Goal: Task Accomplishment & Management: Complete application form

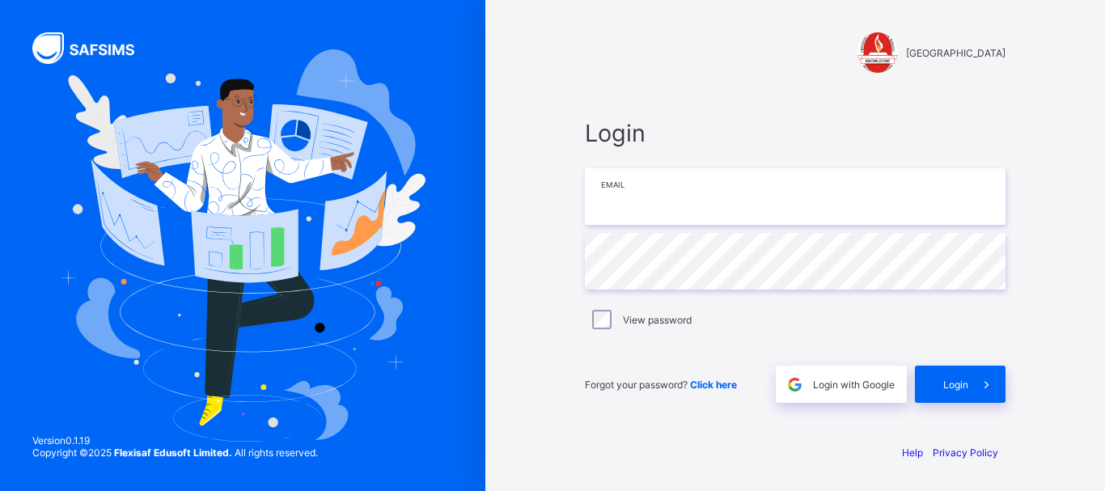
click at [633, 192] on input "email" at bounding box center [795, 196] width 421 height 57
type input "**********"
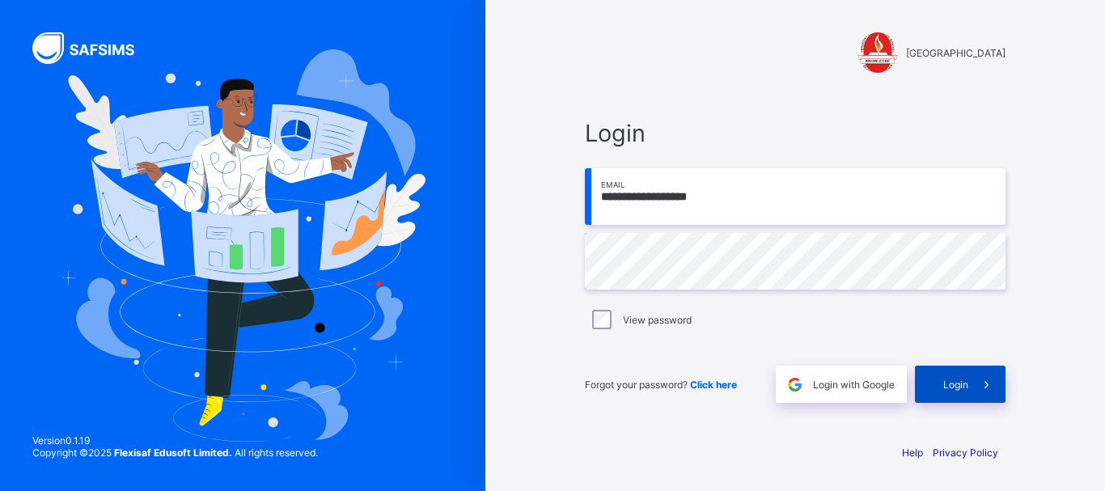
click at [955, 378] on span "Login" at bounding box center [955, 384] width 25 height 12
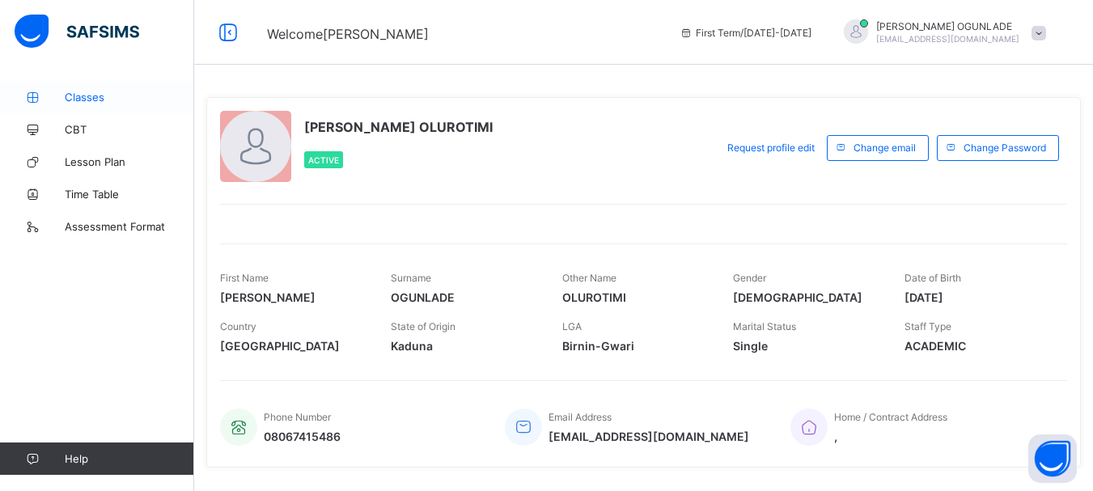
click at [99, 95] on span "Classes" at bounding box center [129, 97] width 129 height 13
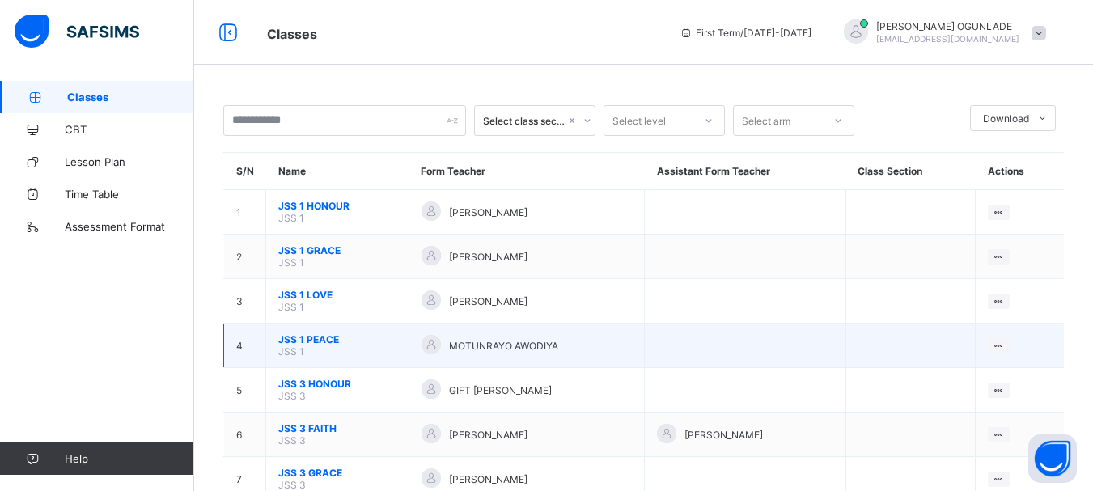
click at [348, 342] on span "JSS 1 PEACE" at bounding box center [337, 339] width 118 height 12
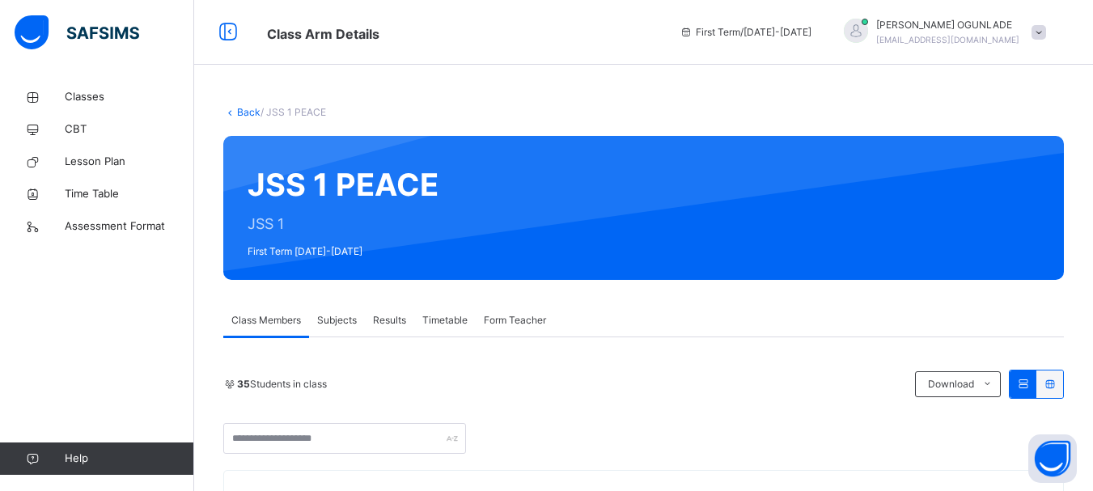
click at [336, 321] on span "Subjects" at bounding box center [337, 320] width 40 height 15
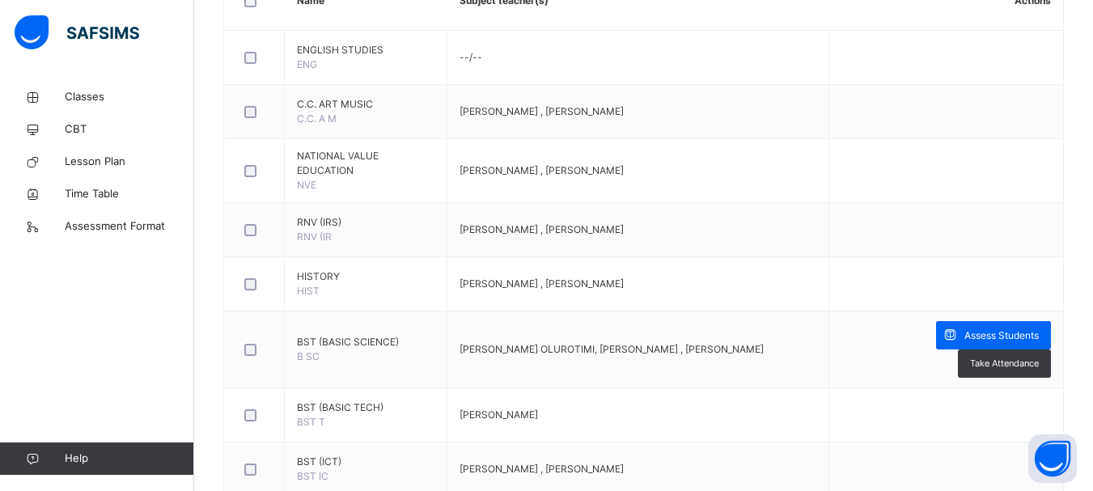
scroll to position [446, 0]
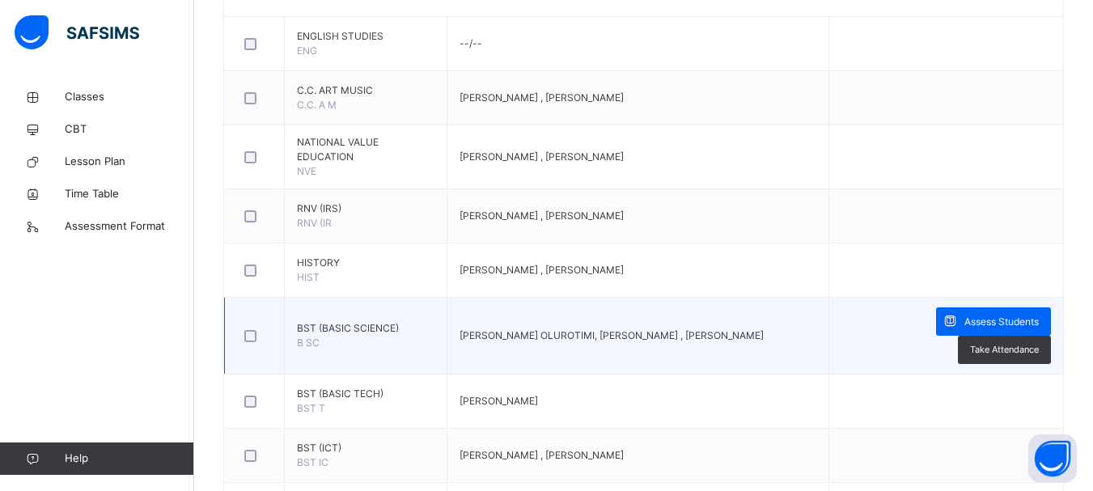
click at [398, 317] on td "BST (BASIC SCIENCE) B SC" at bounding box center [366, 336] width 163 height 77
click at [964, 315] on span "Assess Students" at bounding box center [1001, 322] width 74 height 15
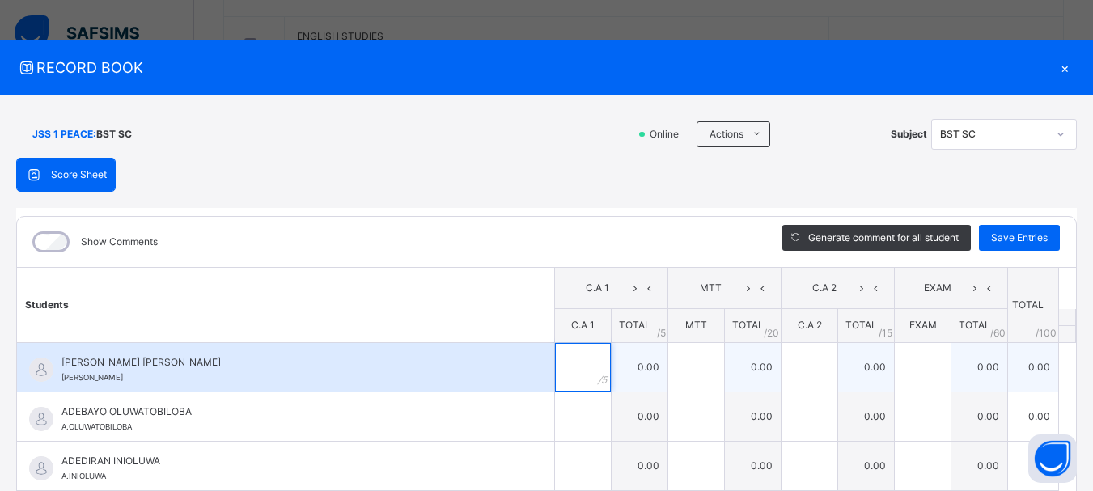
click at [567, 373] on input "text" at bounding box center [583, 367] width 56 height 49
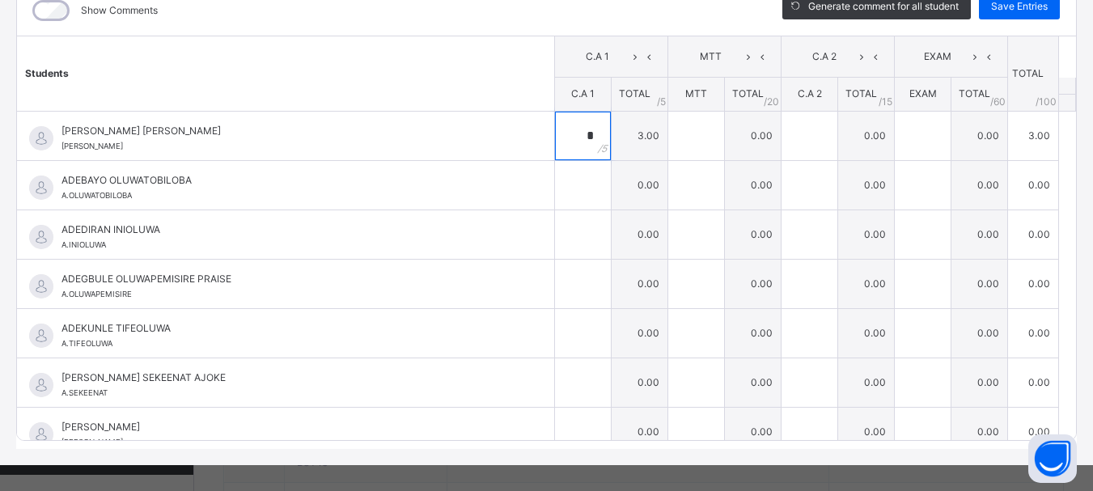
scroll to position [246, 0]
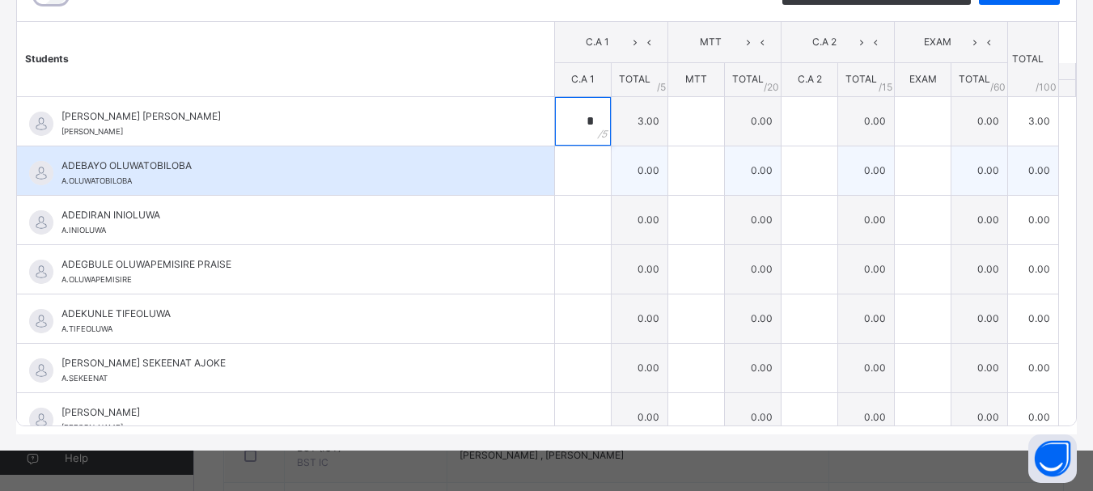
type input "*"
click at [569, 181] on input "text" at bounding box center [583, 170] width 56 height 49
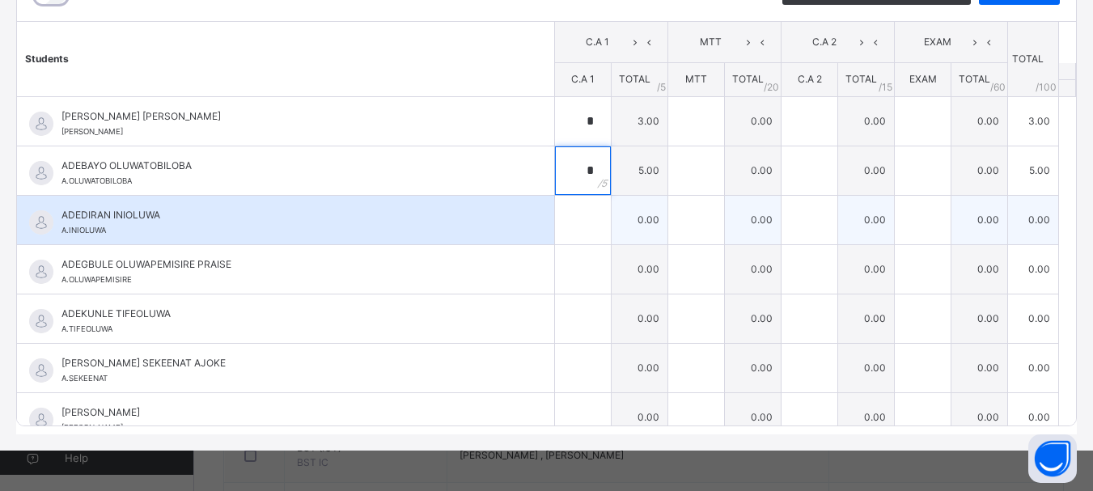
type input "*"
click at [562, 234] on input "text" at bounding box center [583, 220] width 56 height 49
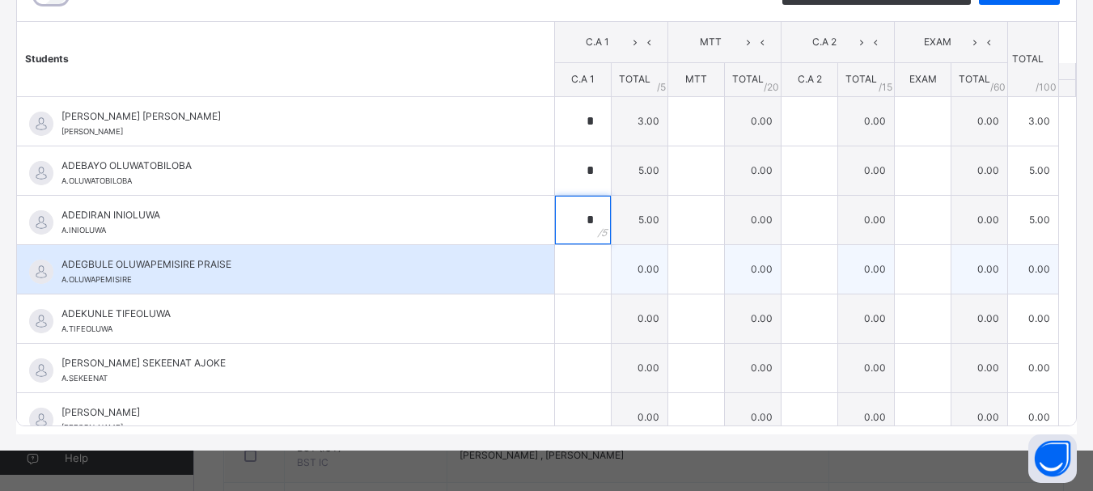
type input "*"
click at [564, 278] on input "text" at bounding box center [583, 269] width 56 height 49
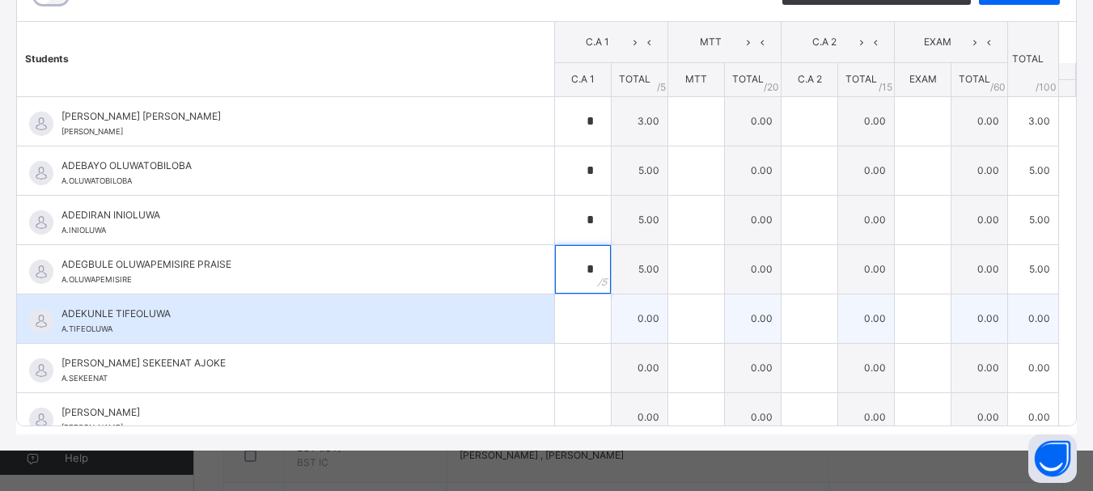
type input "*"
click at [569, 327] on input "text" at bounding box center [583, 318] width 56 height 49
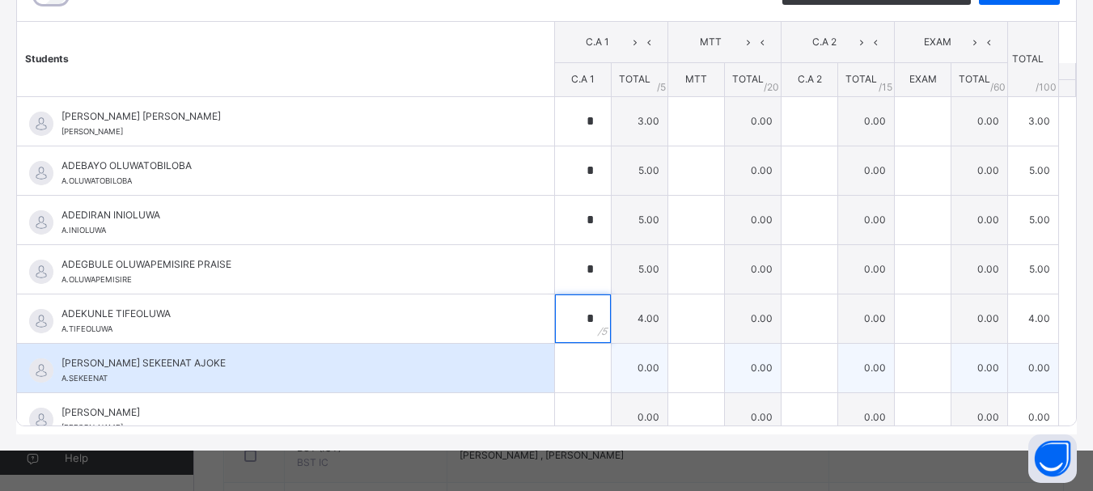
type input "*"
click at [565, 367] on input "text" at bounding box center [583, 368] width 56 height 49
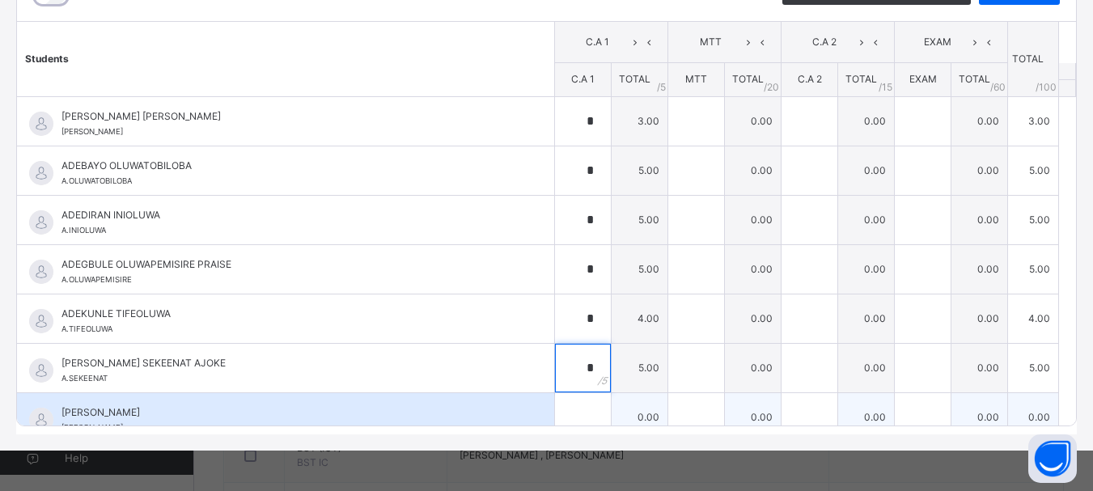
type input "*"
click at [563, 420] on input "text" at bounding box center [583, 417] width 56 height 49
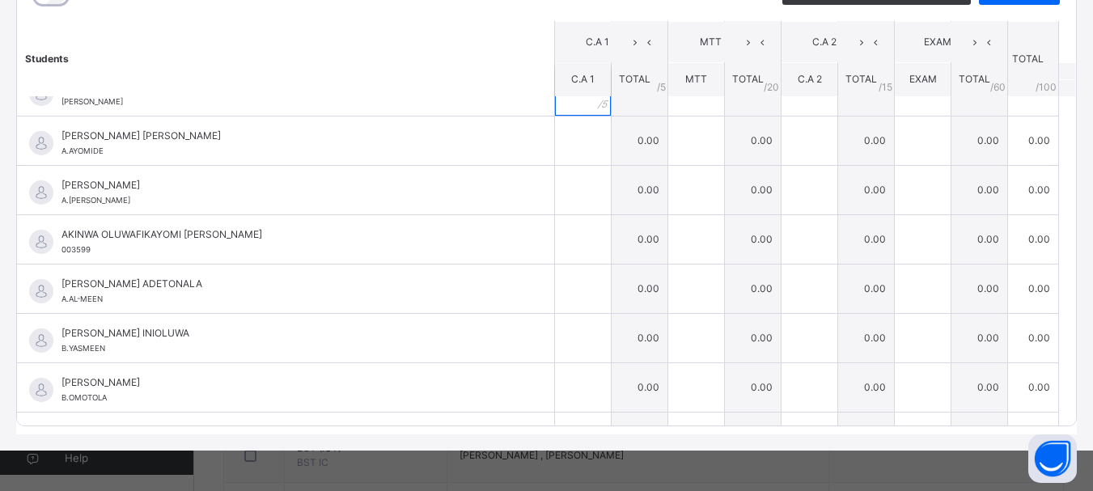
scroll to position [330, 0]
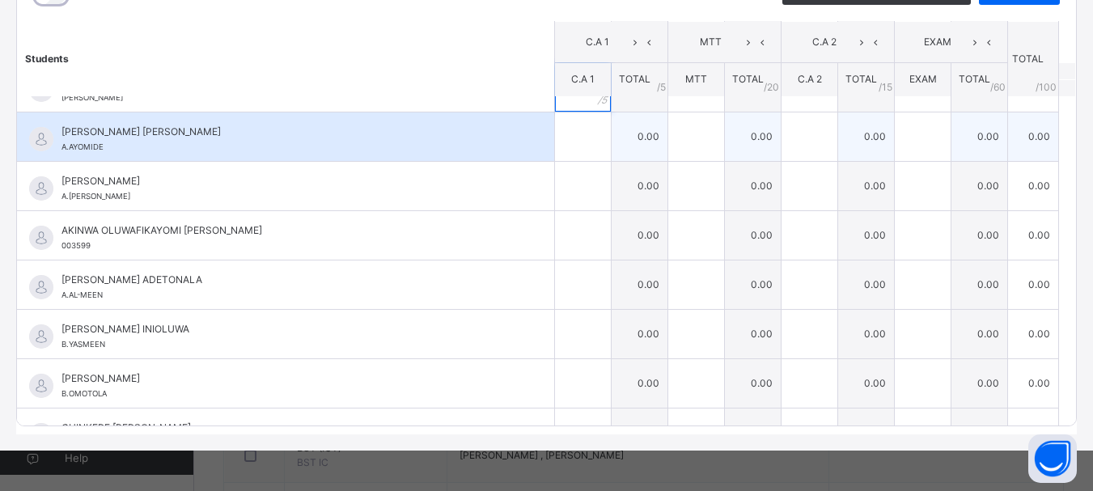
type input "*"
click at [562, 128] on input "text" at bounding box center [583, 136] width 56 height 49
type input "*"
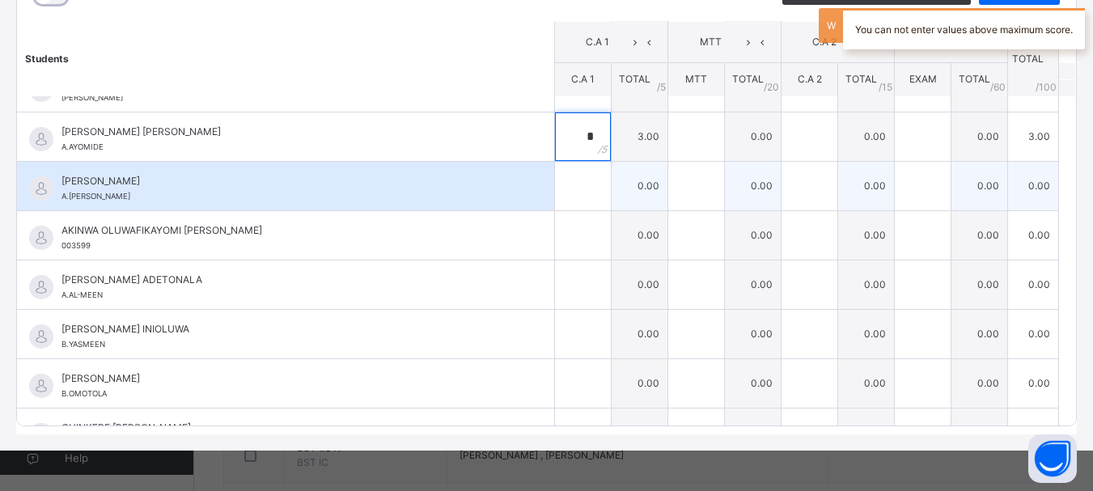
type input "*"
click at [566, 185] on input "text" at bounding box center [583, 186] width 56 height 49
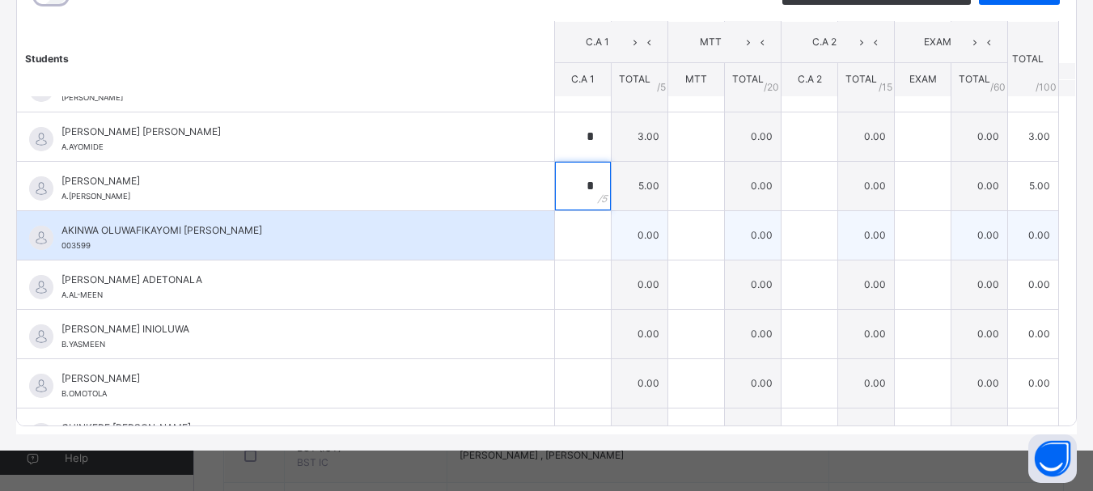
type input "*"
click at [568, 235] on input "text" at bounding box center [583, 235] width 56 height 49
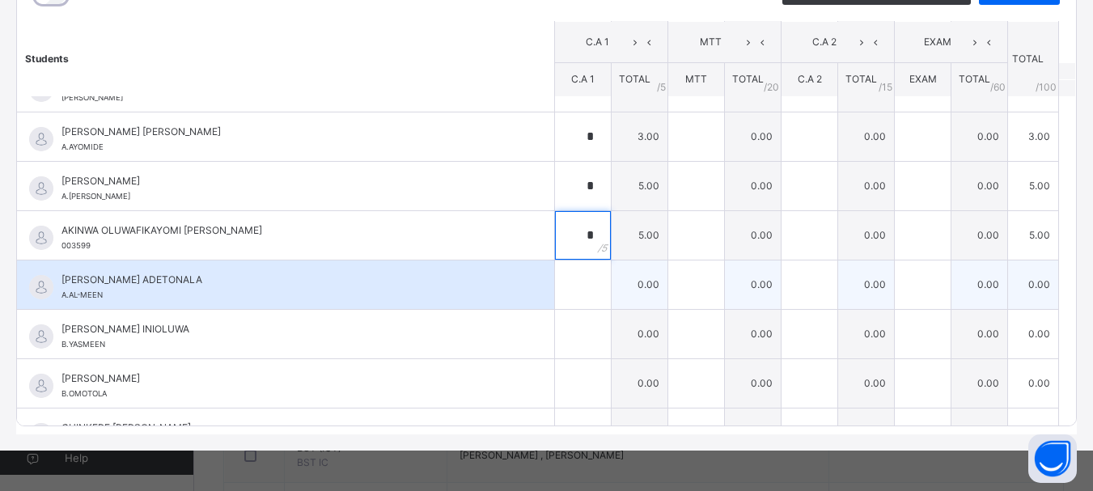
type input "*"
click at [564, 286] on input "text" at bounding box center [583, 284] width 56 height 49
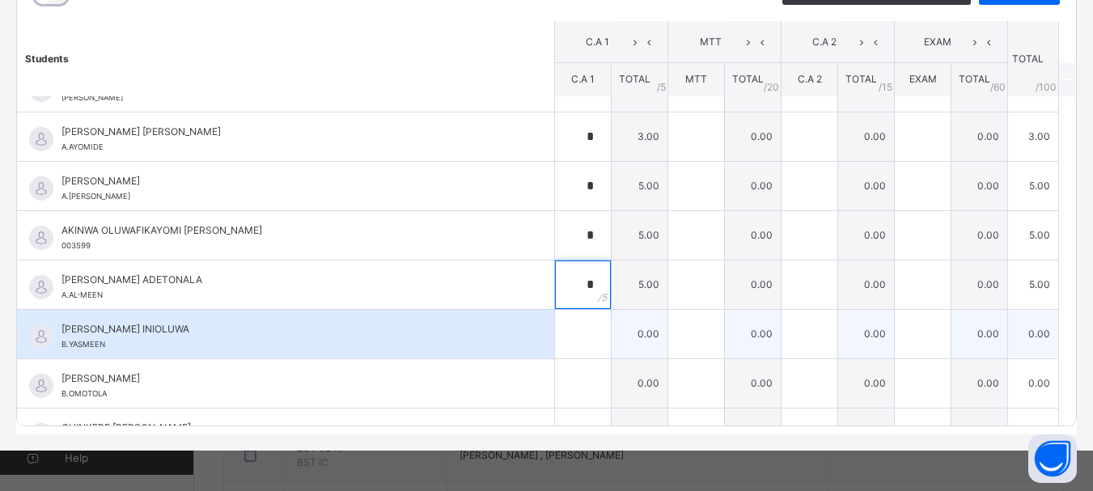
type input "*"
click at [569, 338] on input "text" at bounding box center [583, 334] width 56 height 49
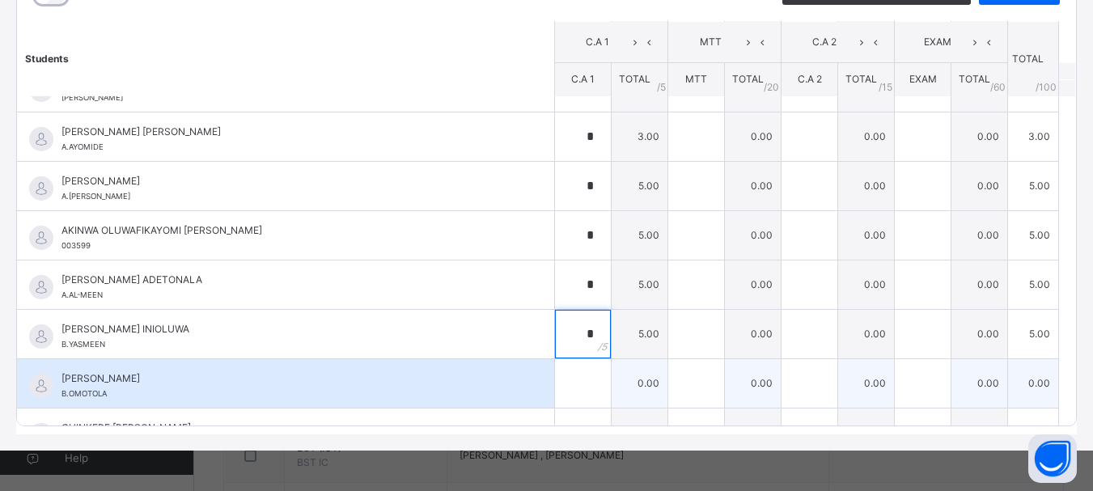
type input "*"
click at [564, 395] on input "text" at bounding box center [583, 383] width 56 height 49
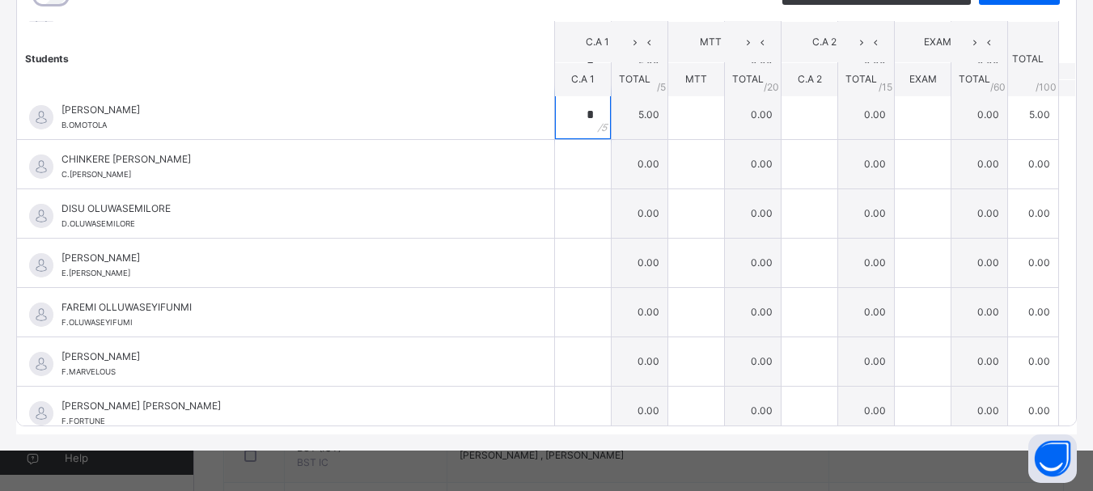
scroll to position [614, 0]
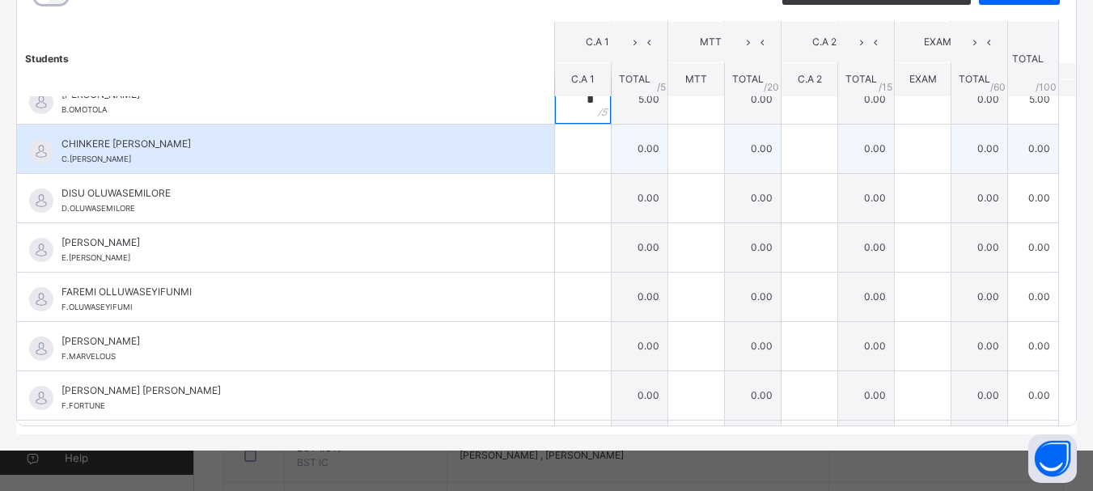
type input "*"
click at [572, 156] on input "text" at bounding box center [583, 149] width 56 height 49
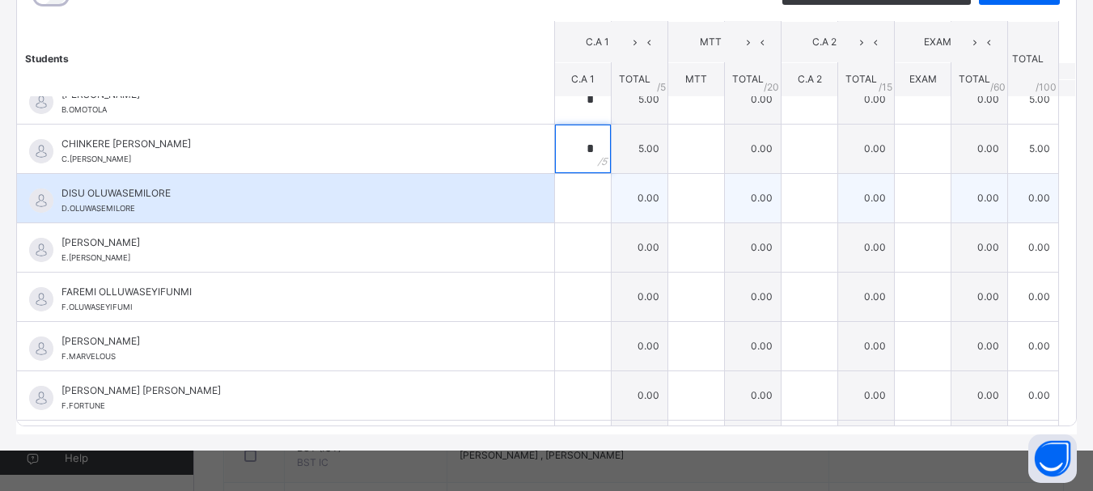
type input "*"
click at [567, 202] on input "text" at bounding box center [583, 198] width 56 height 49
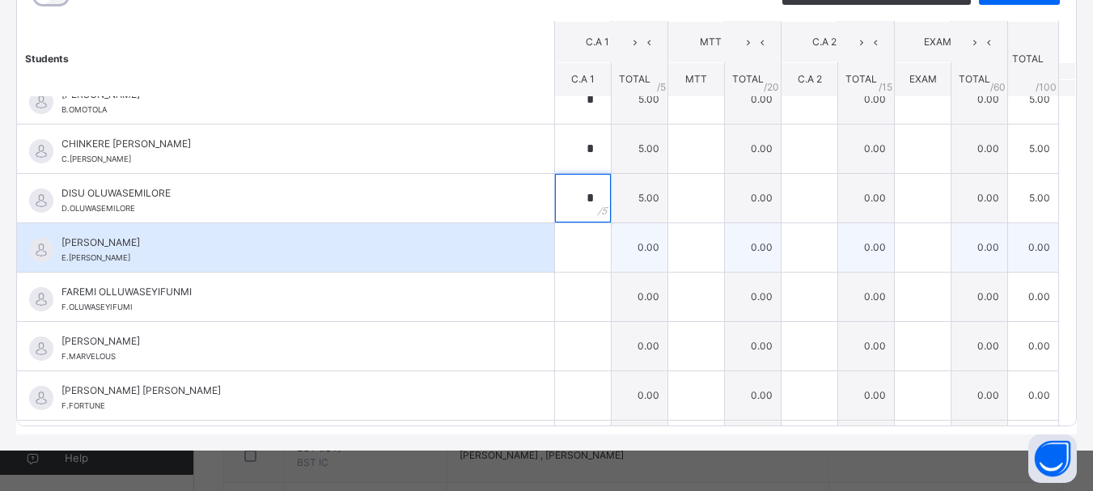
type input "*"
click at [559, 251] on input "text" at bounding box center [583, 247] width 56 height 49
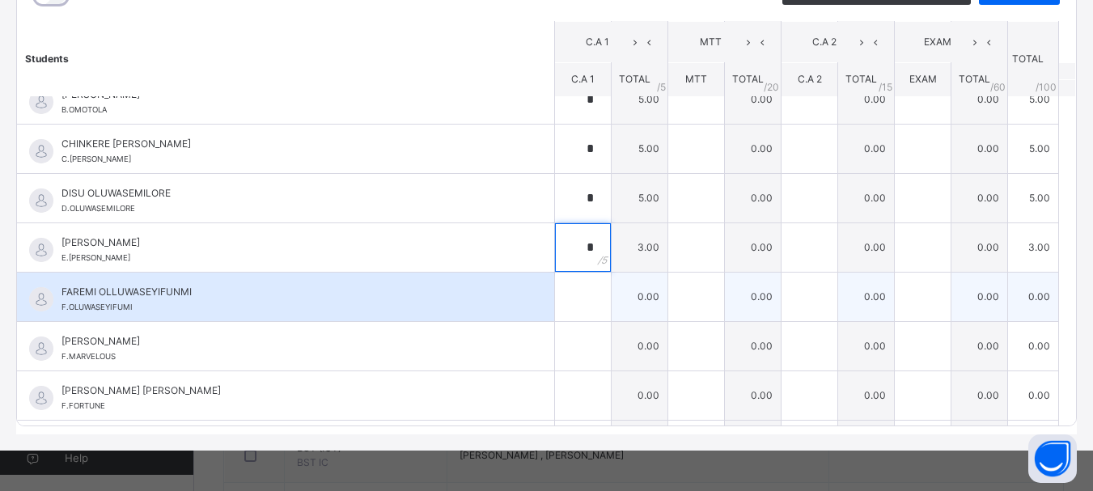
type input "*"
click at [569, 296] on input "text" at bounding box center [583, 297] width 56 height 49
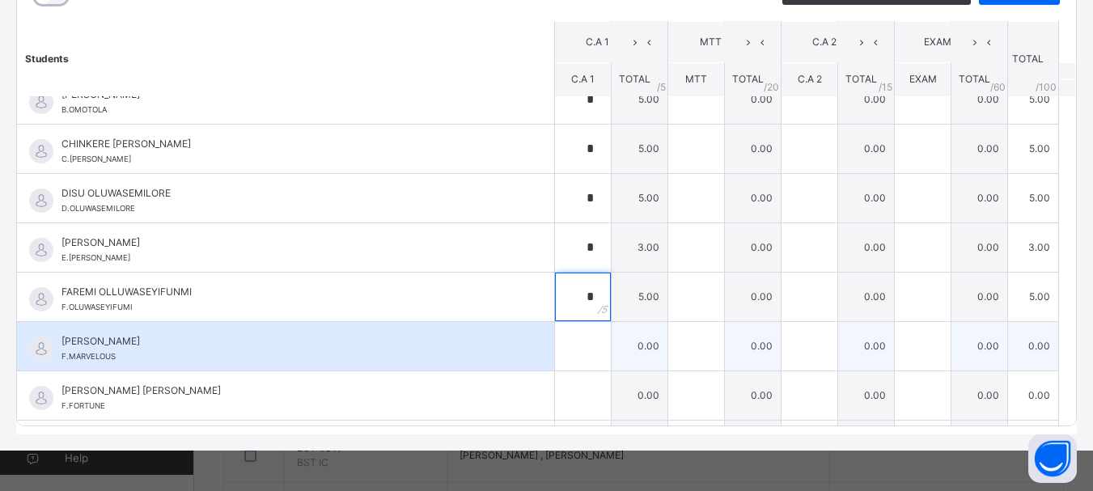
type input "*"
click at [557, 338] on input "text" at bounding box center [583, 346] width 56 height 49
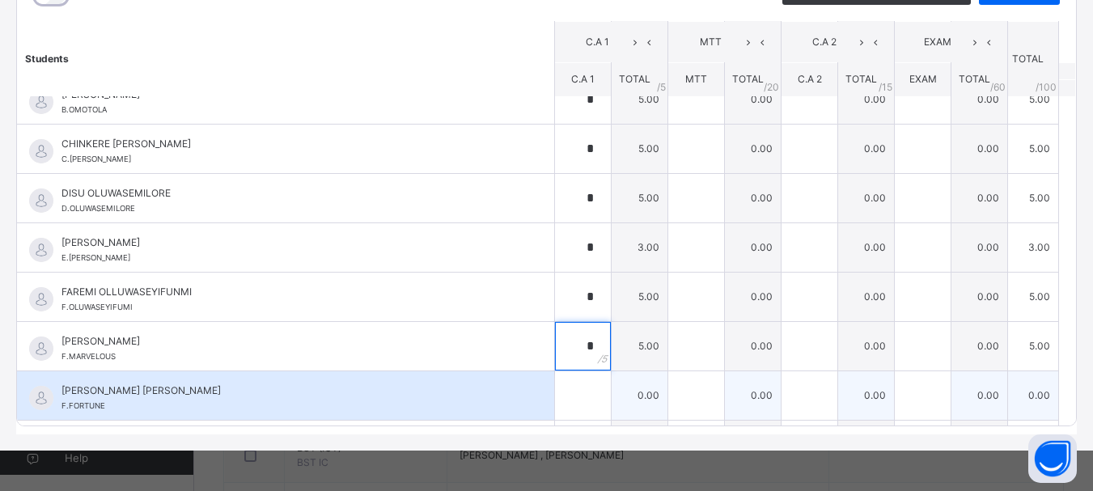
type input "*"
click at [564, 404] on input "text" at bounding box center [583, 395] width 56 height 49
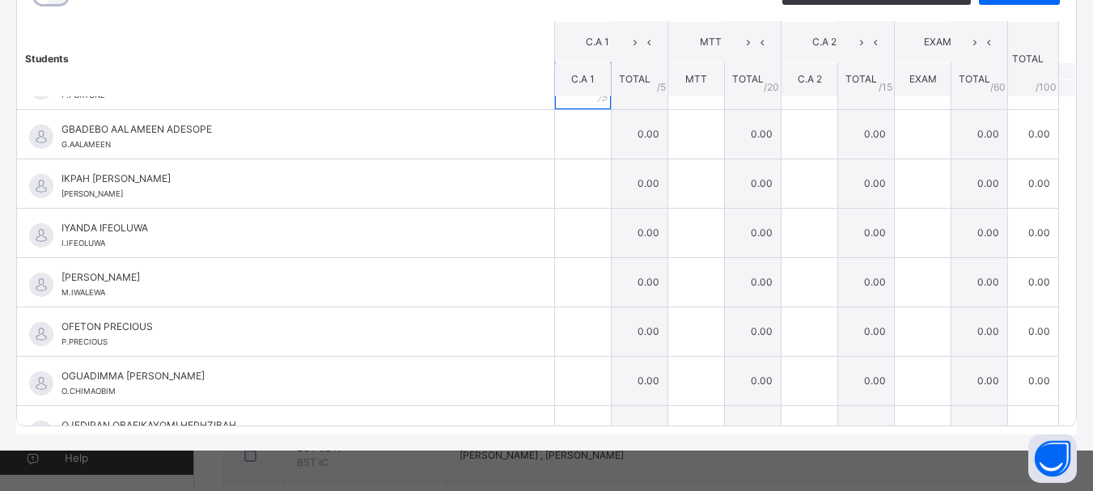
scroll to position [928, 0]
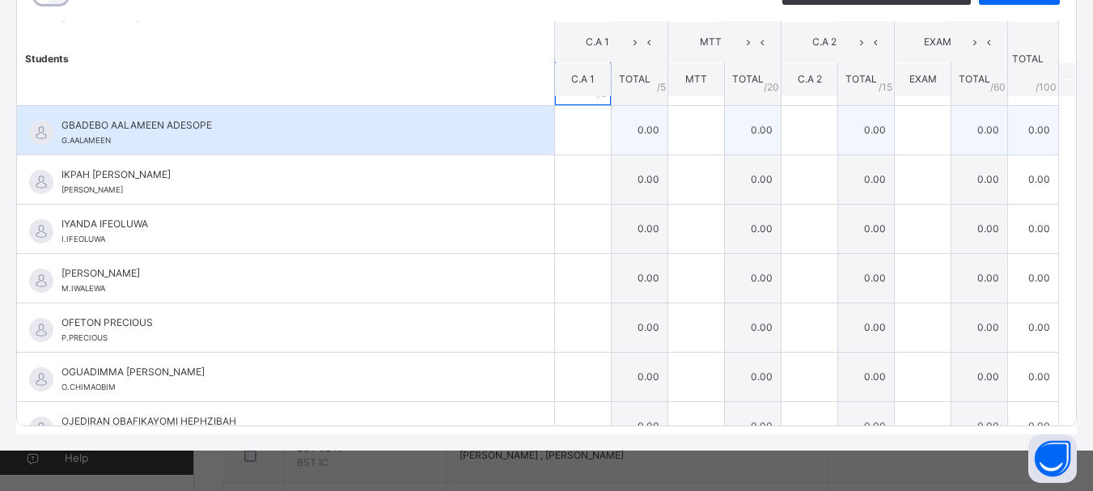
type input "*"
click at [564, 132] on input "text" at bounding box center [583, 130] width 56 height 49
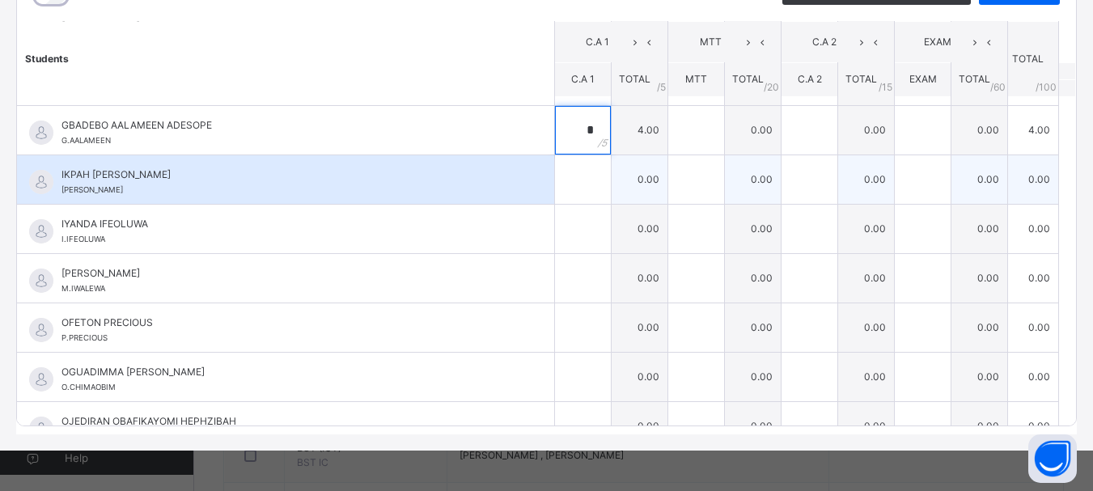
type input "*"
click at [567, 173] on input "text" at bounding box center [583, 179] width 56 height 49
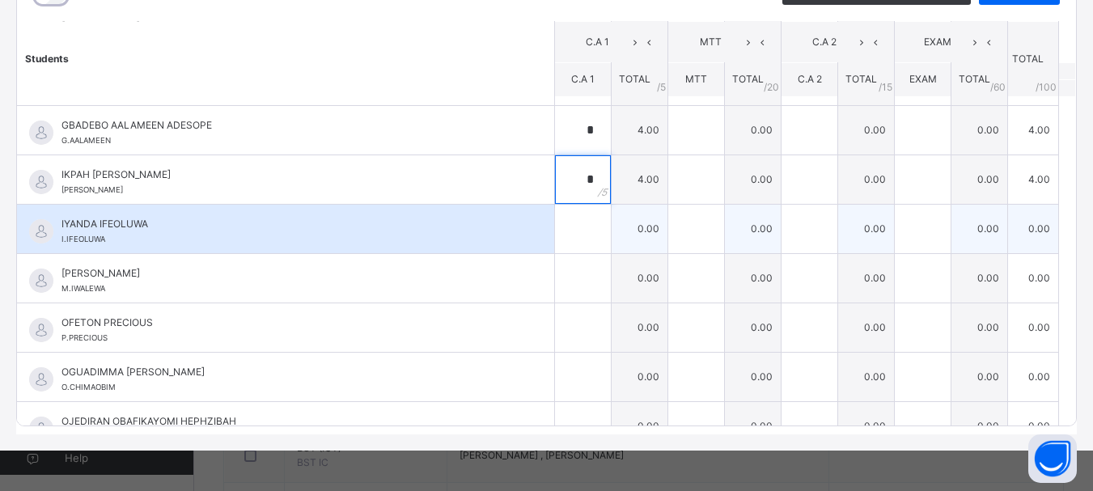
type input "*"
click at [569, 223] on input "text" at bounding box center [583, 229] width 56 height 49
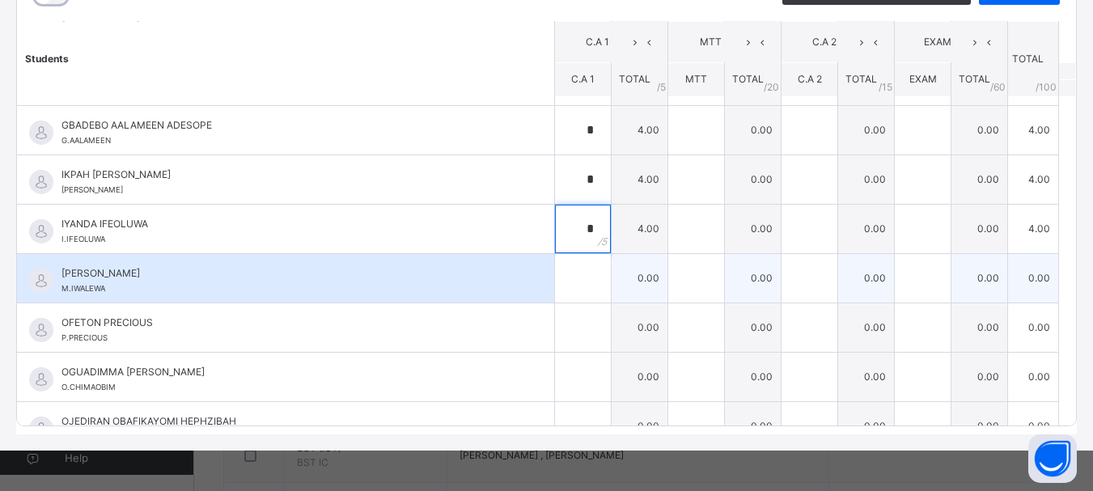
type input "*"
click at [573, 286] on input "text" at bounding box center [583, 278] width 56 height 49
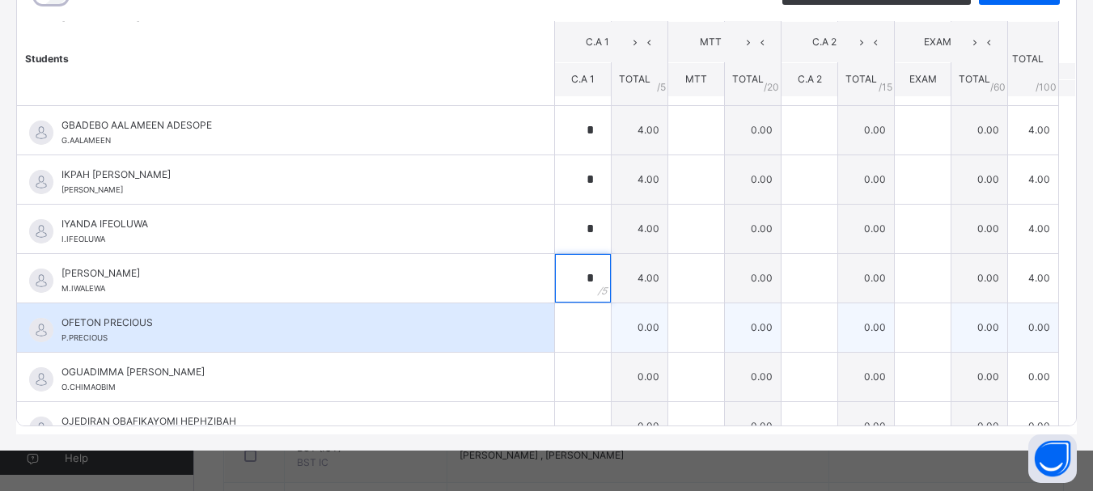
type input "*"
click at [572, 334] on input "text" at bounding box center [583, 327] width 56 height 49
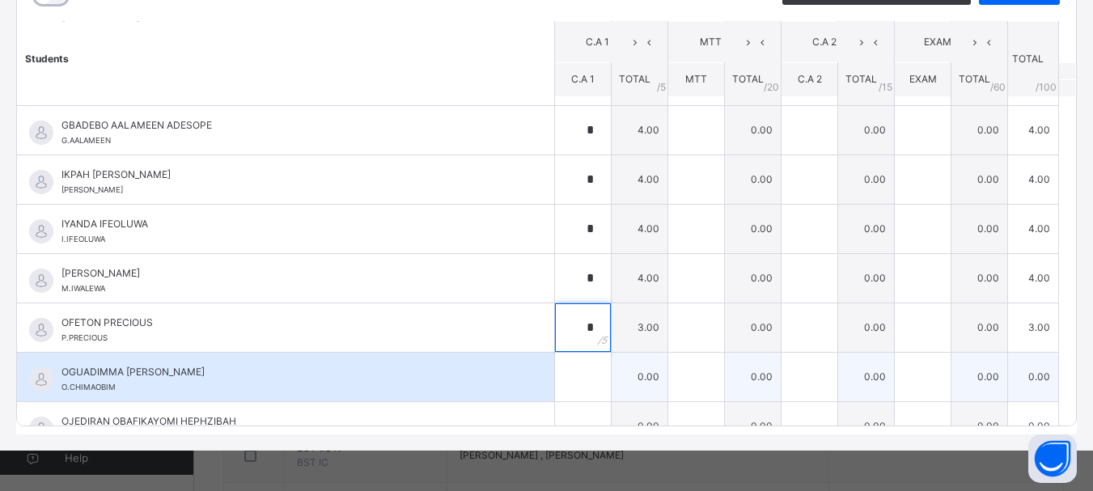
type input "*"
click at [572, 382] on input "text" at bounding box center [583, 377] width 56 height 49
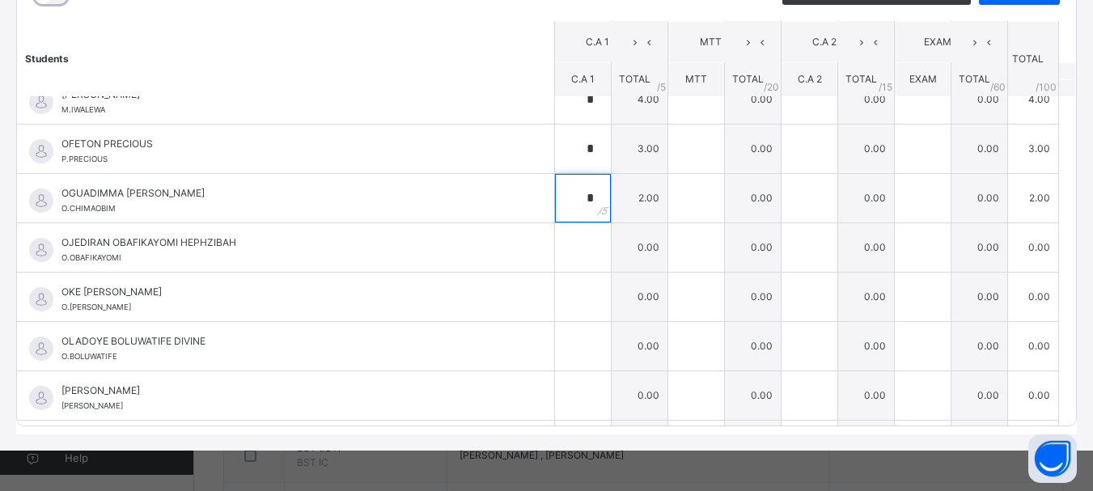
scroll to position [1196, 0]
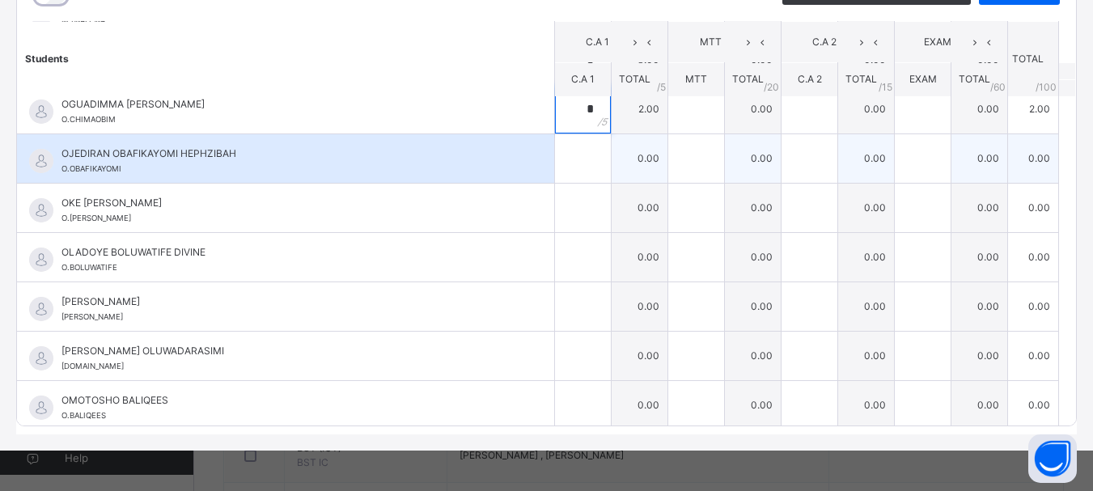
type input "*"
click at [580, 156] on div at bounding box center [583, 158] width 56 height 49
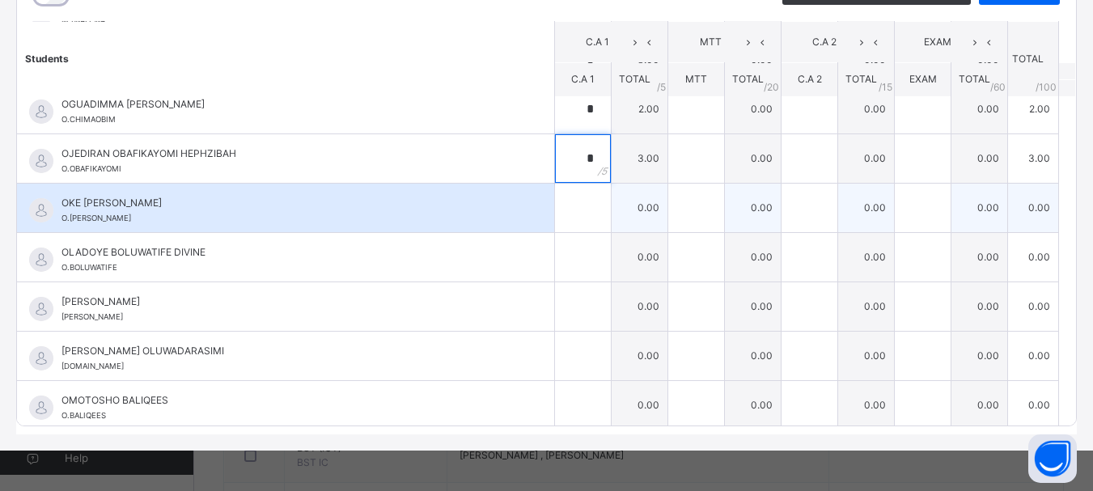
type input "*"
click at [568, 208] on input "text" at bounding box center [583, 208] width 56 height 49
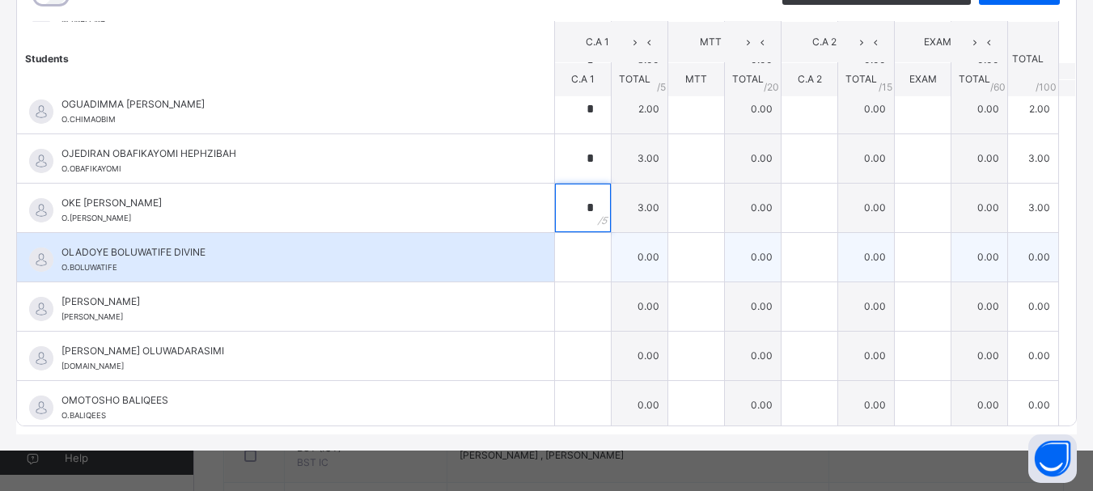
type input "*"
click at [573, 250] on input "text" at bounding box center [583, 257] width 56 height 49
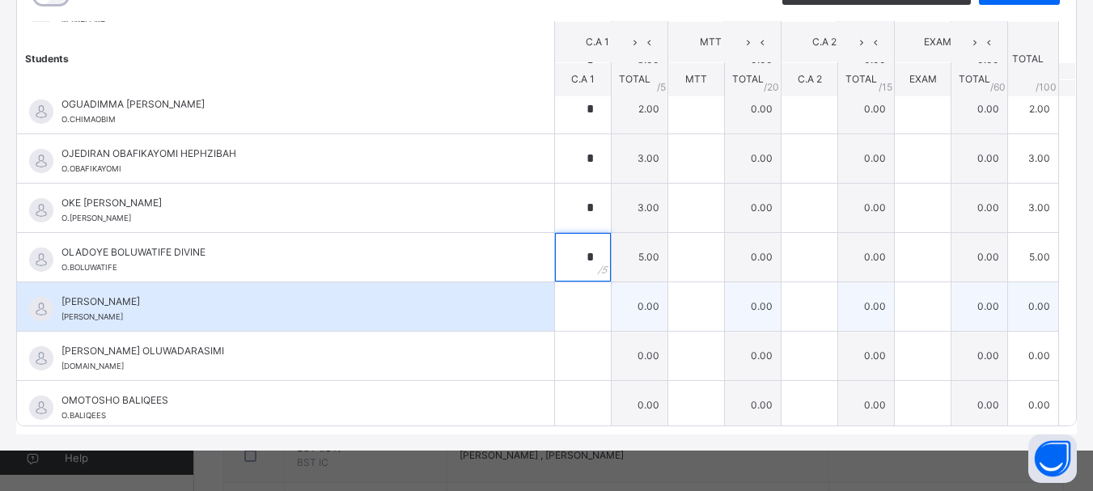
type input "*"
click at [577, 312] on div at bounding box center [583, 306] width 56 height 49
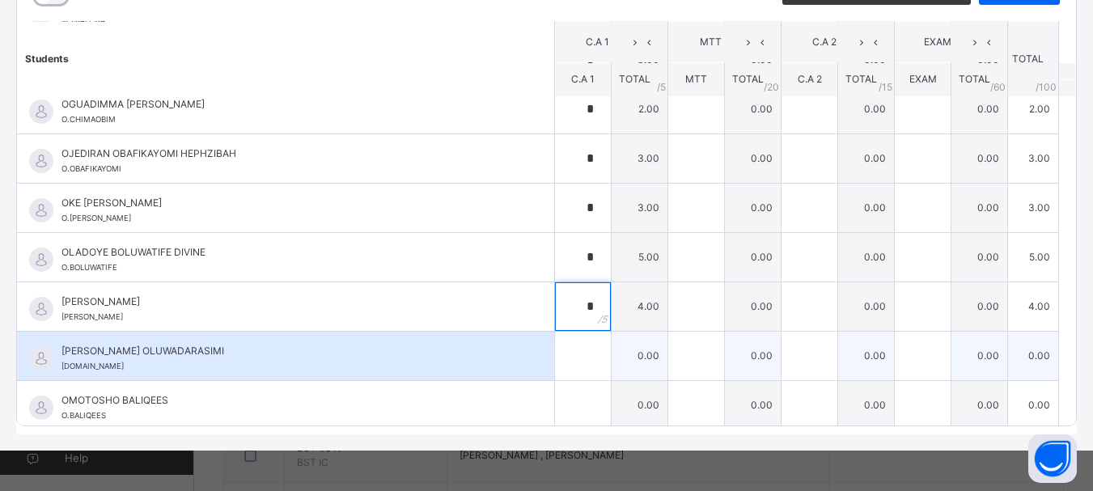
type input "*"
click at [564, 357] on input "text" at bounding box center [583, 356] width 56 height 49
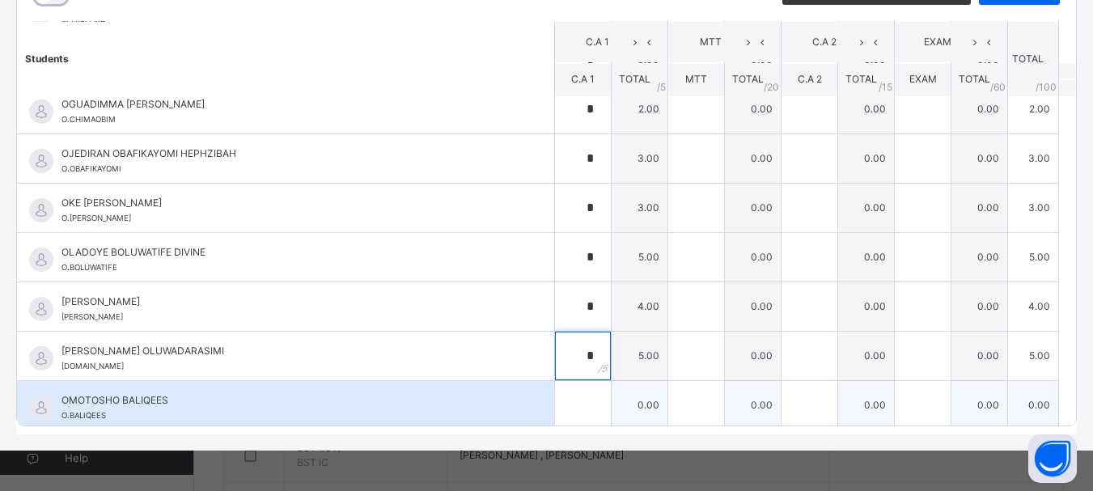
type input "*"
click at [564, 408] on input "text" at bounding box center [583, 405] width 56 height 49
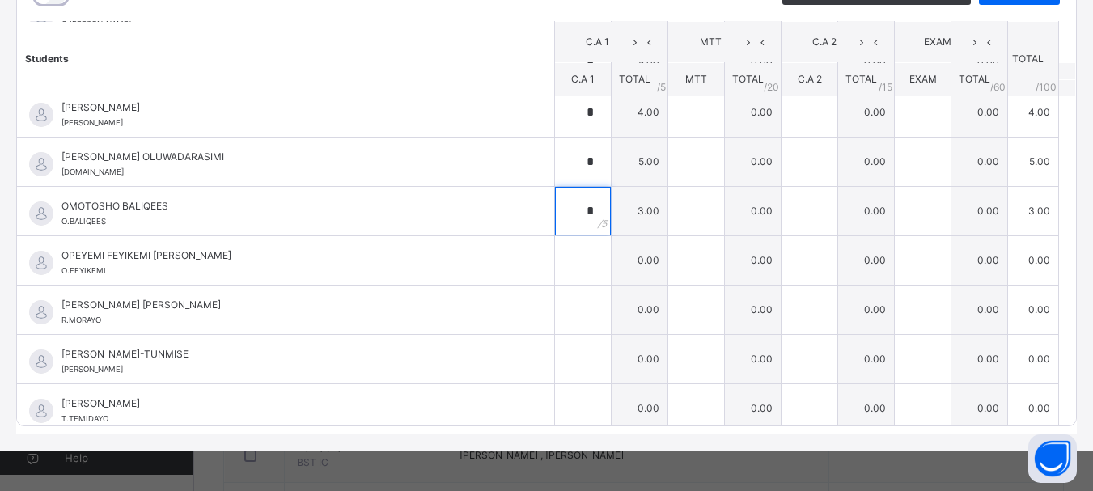
scroll to position [1398, 0]
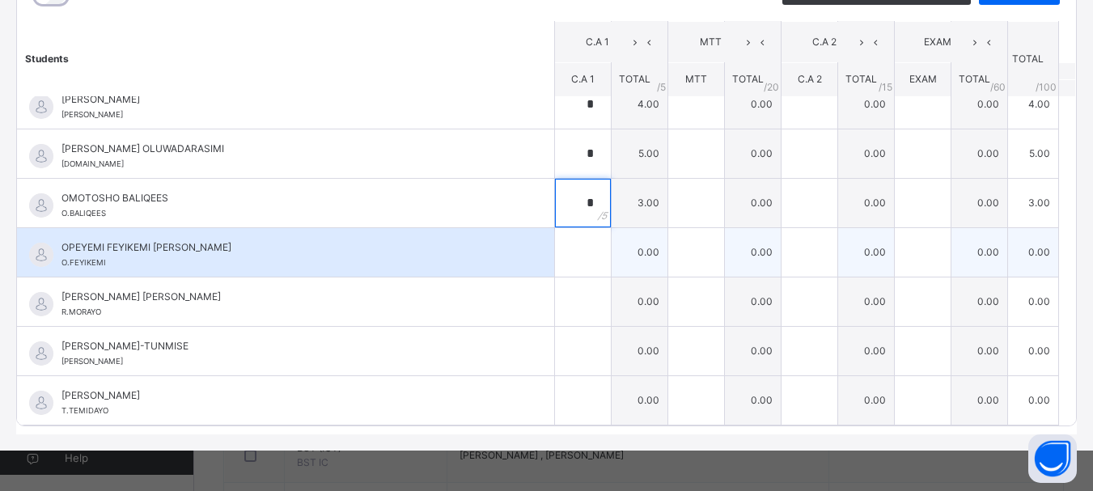
type input "*"
click at [582, 261] on div at bounding box center [583, 252] width 56 height 49
click at [573, 261] on input "text" at bounding box center [583, 252] width 56 height 49
type input "*"
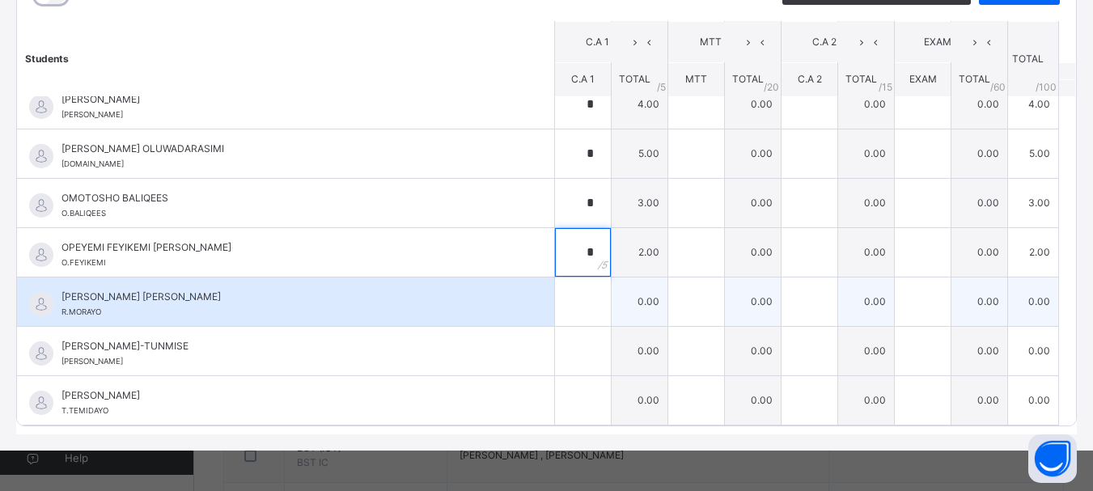
type input "*"
click at [561, 307] on input "text" at bounding box center [583, 301] width 56 height 49
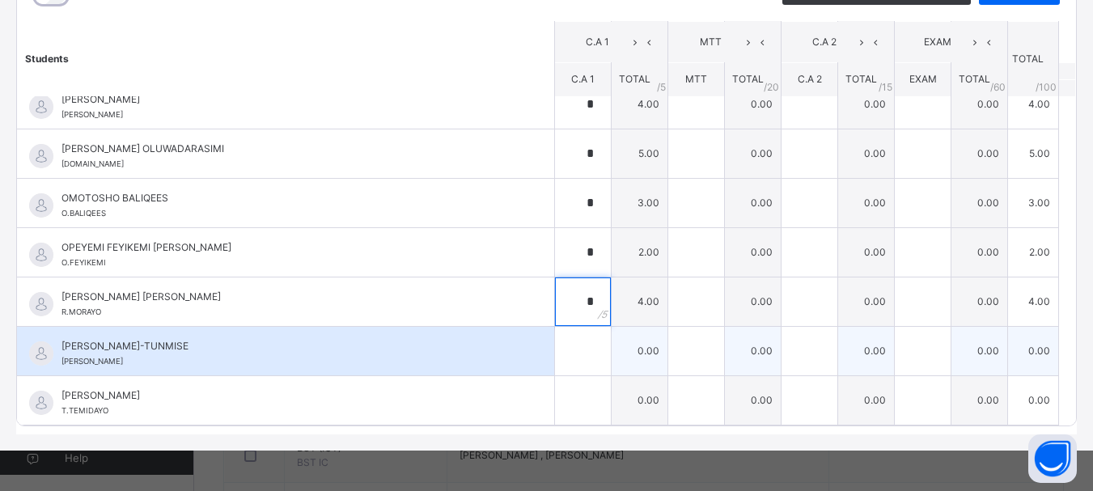
type input "*"
click at [571, 356] on input "text" at bounding box center [583, 351] width 56 height 49
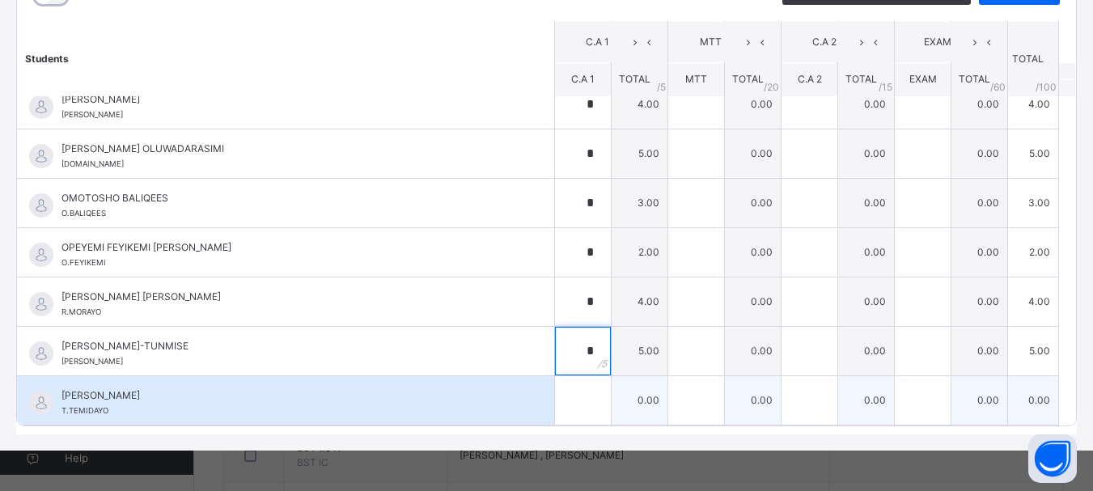
type input "*"
click at [565, 404] on input "text" at bounding box center [583, 400] width 56 height 49
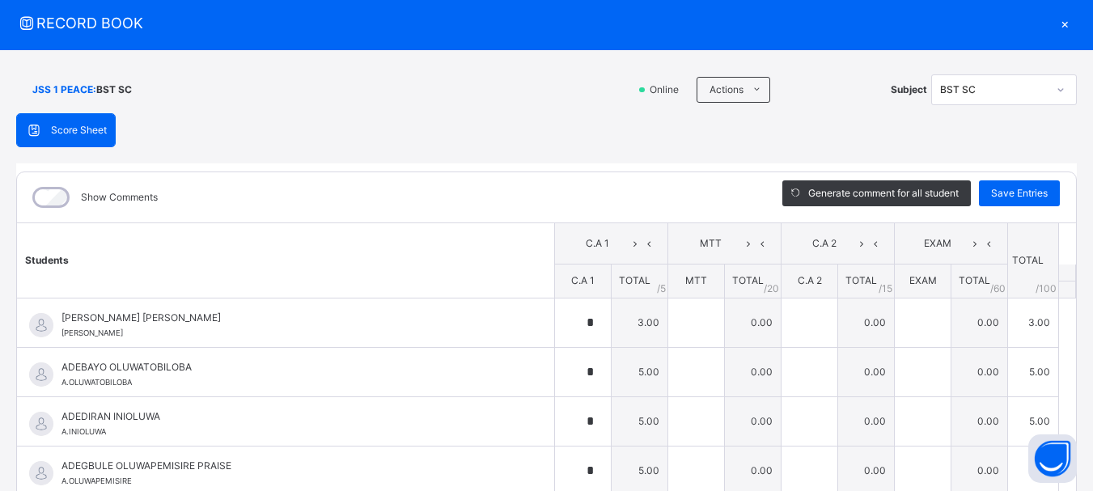
scroll to position [42, 0]
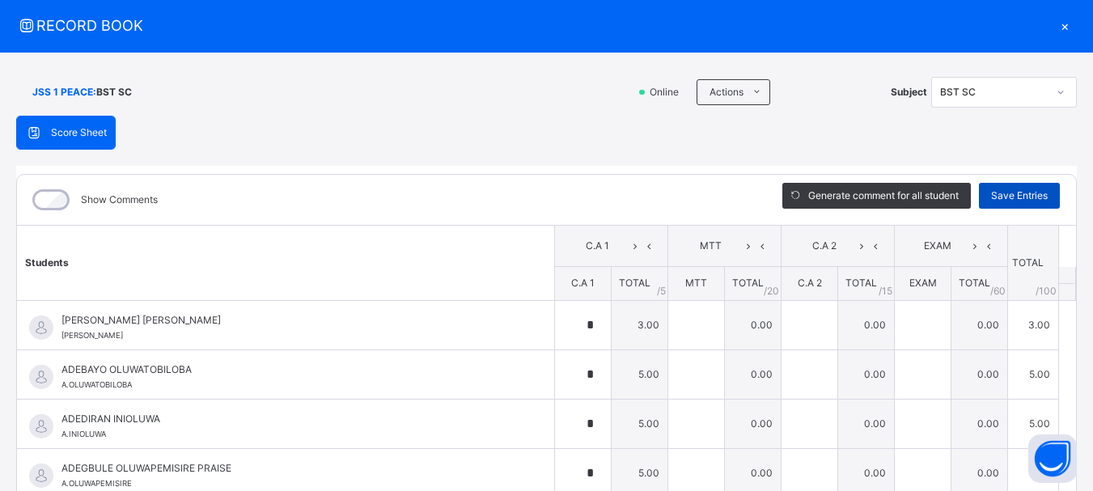
type input "*"
click at [1006, 197] on span "Save Entries" at bounding box center [1019, 195] width 57 height 15
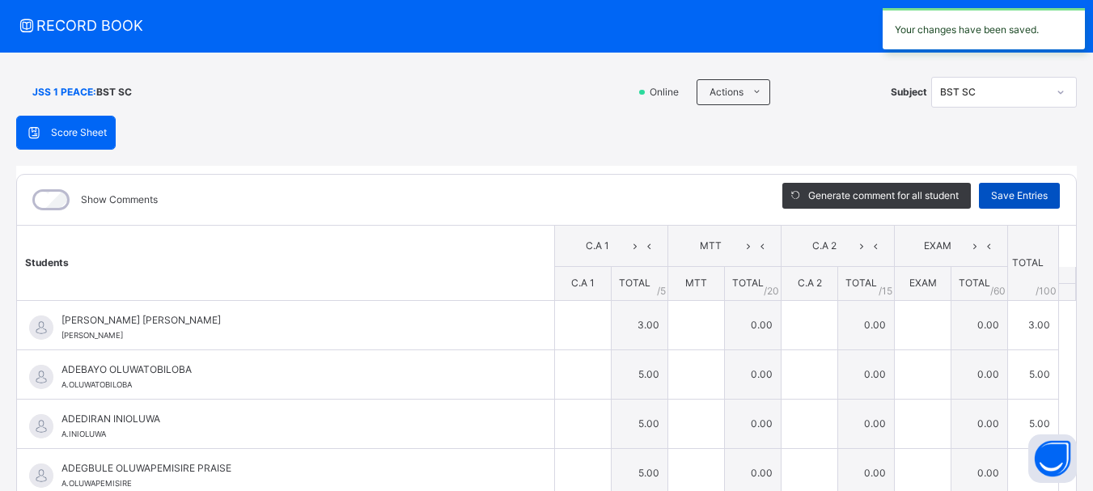
type input "*"
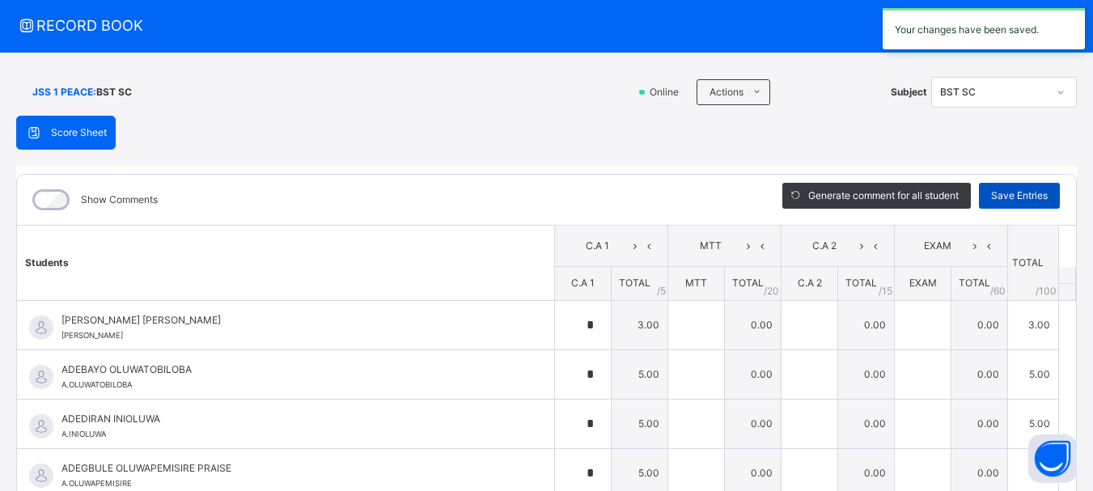
type input "*"
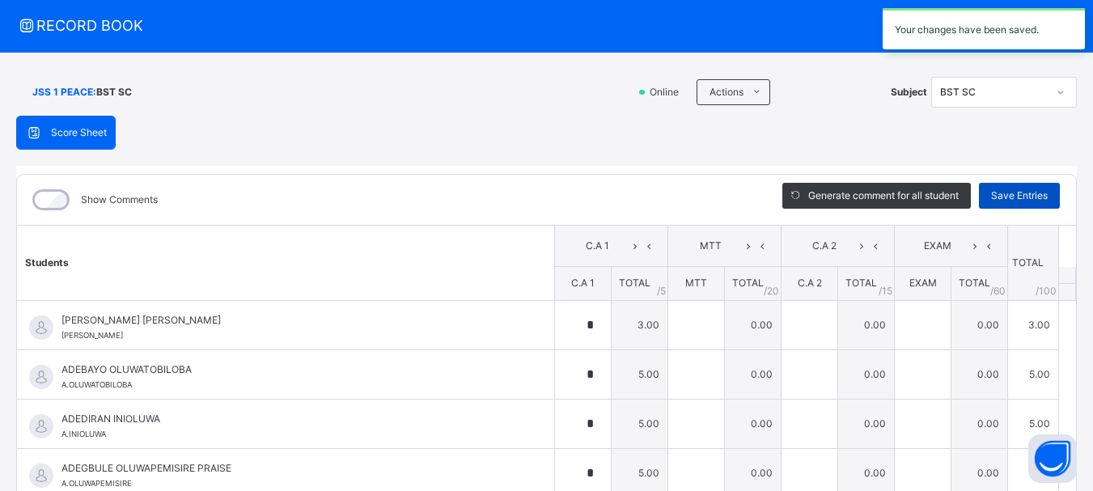
type input "*"
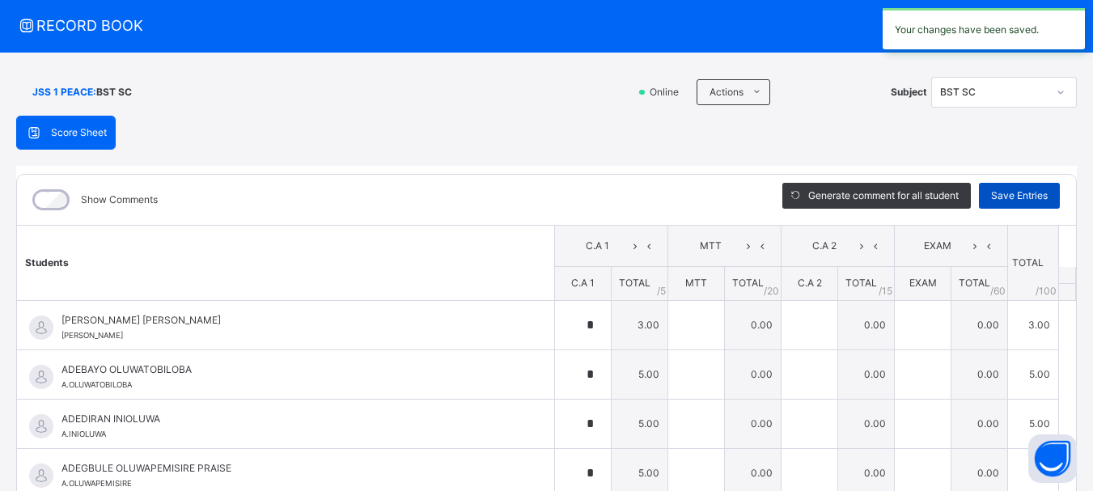
type input "*"
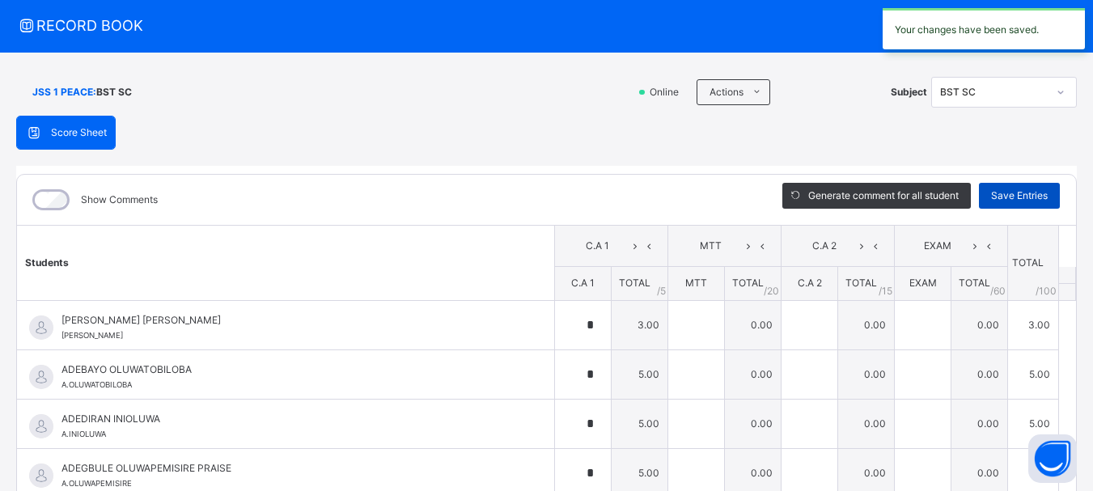
type input "*"
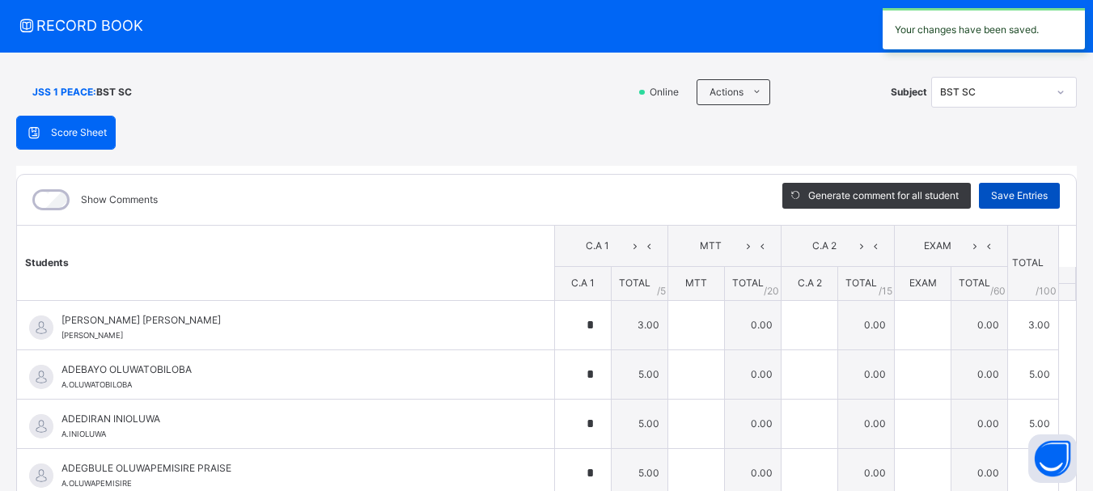
type input "*"
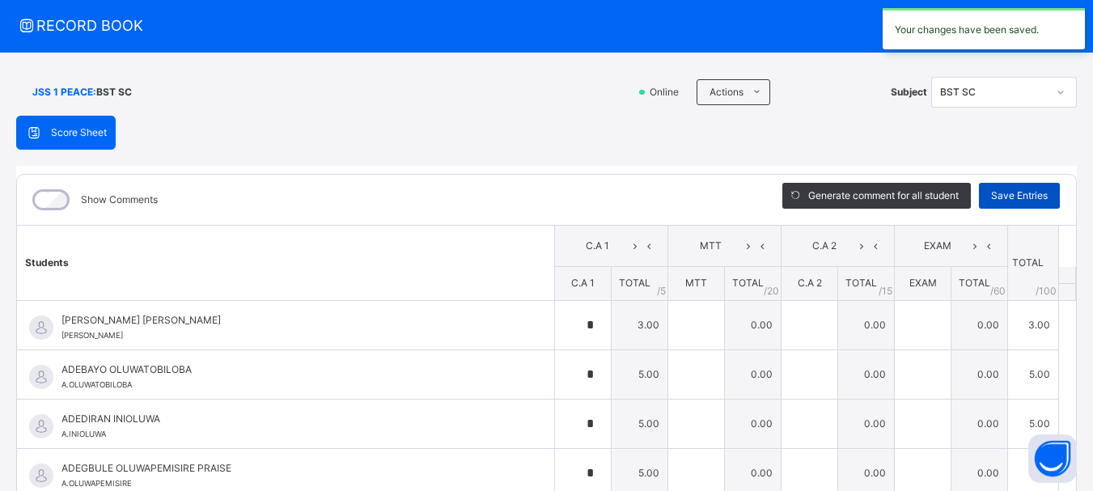
type input "*"
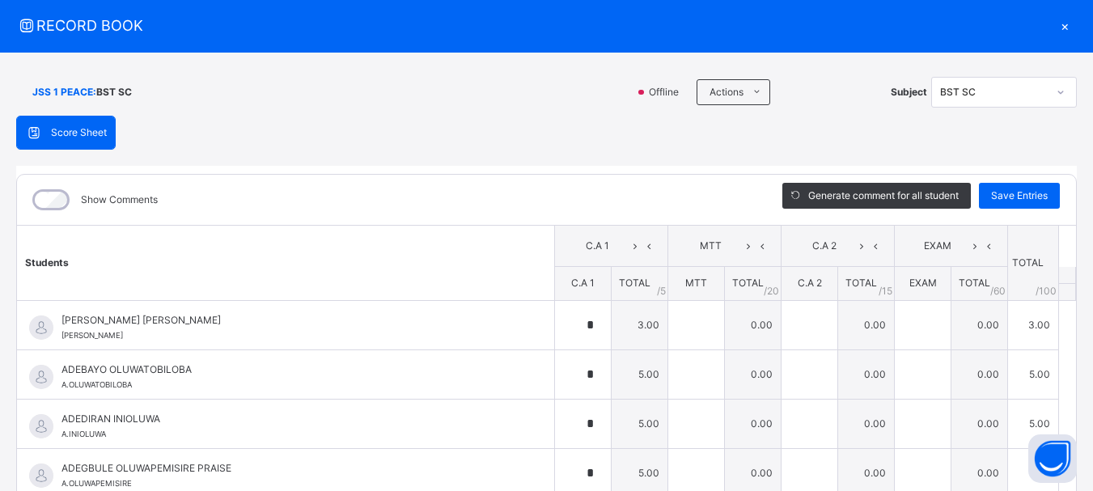
click at [1055, 27] on div "×" at bounding box center [1064, 26] width 24 height 22
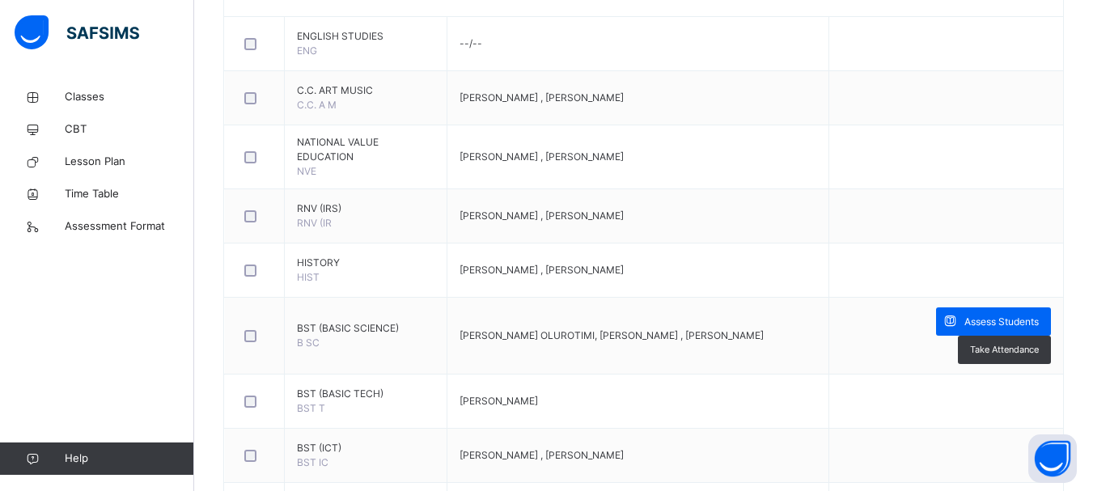
scroll to position [0, 0]
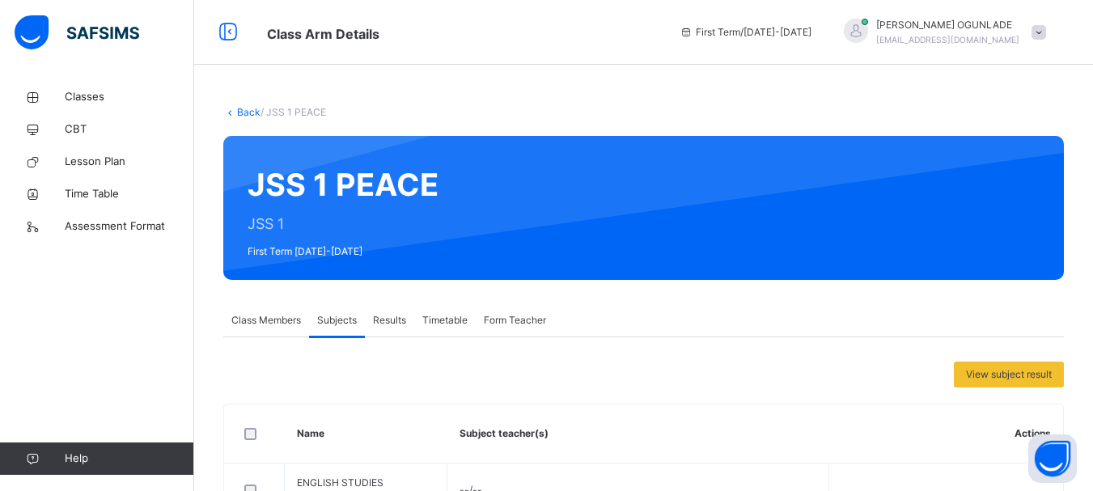
click at [239, 115] on link "Back" at bounding box center [248, 112] width 23 height 12
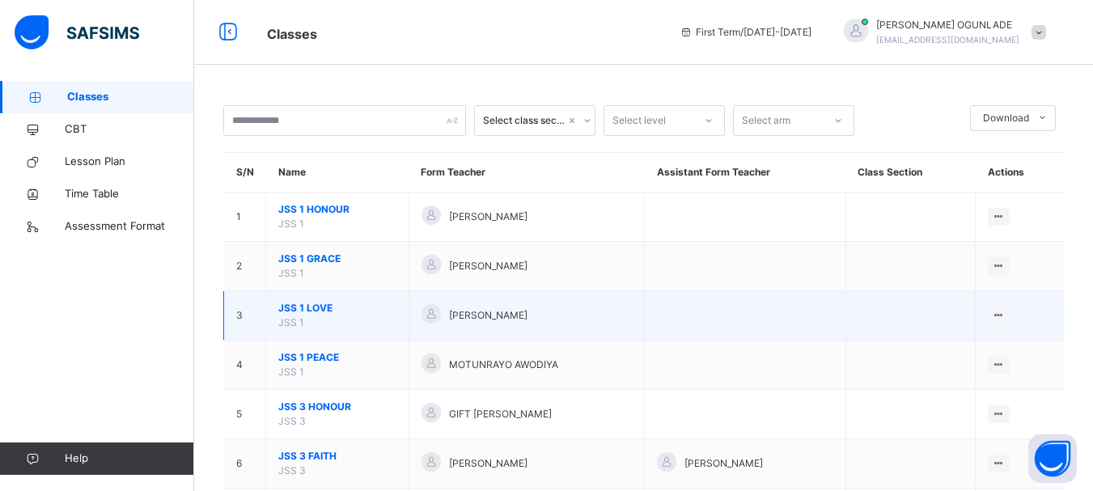
click at [307, 309] on span "JSS 1 LOVE" at bounding box center [337, 308] width 118 height 15
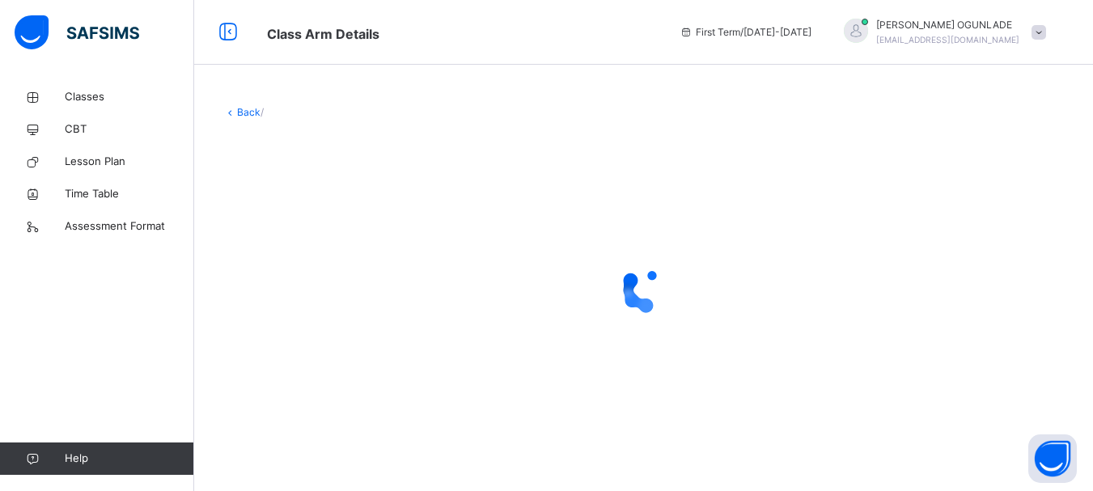
click at [307, 309] on div at bounding box center [643, 289] width 840 height 65
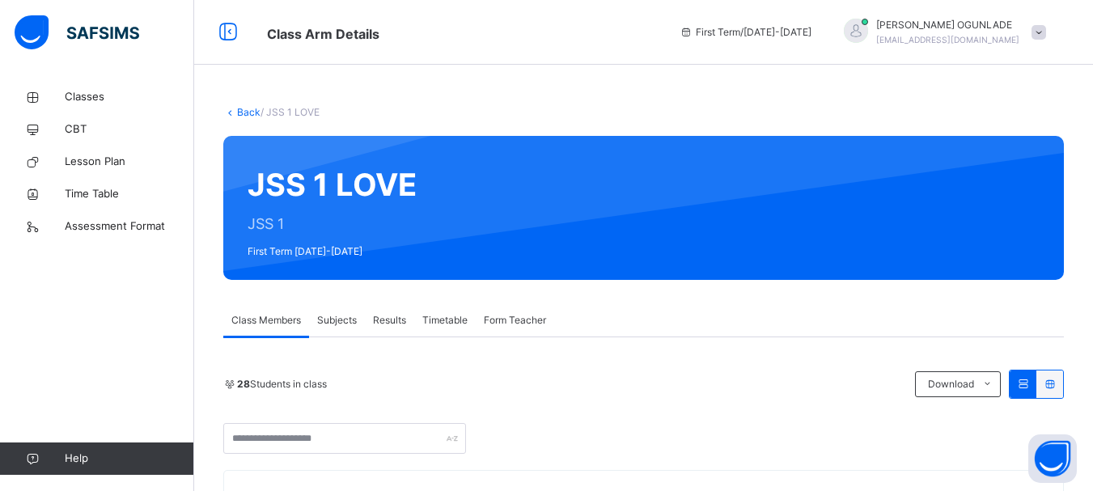
click at [340, 319] on span "Subjects" at bounding box center [337, 320] width 40 height 15
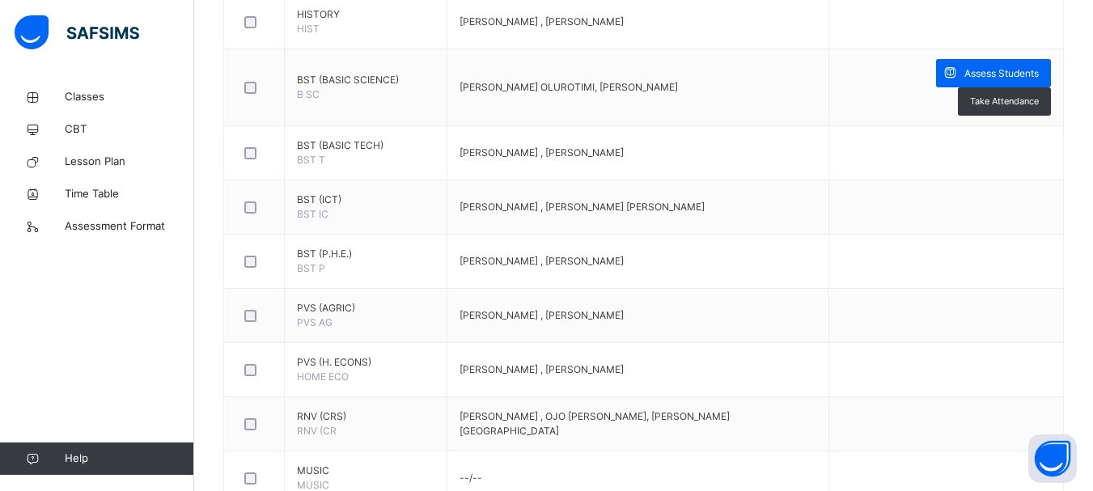
scroll to position [642, 0]
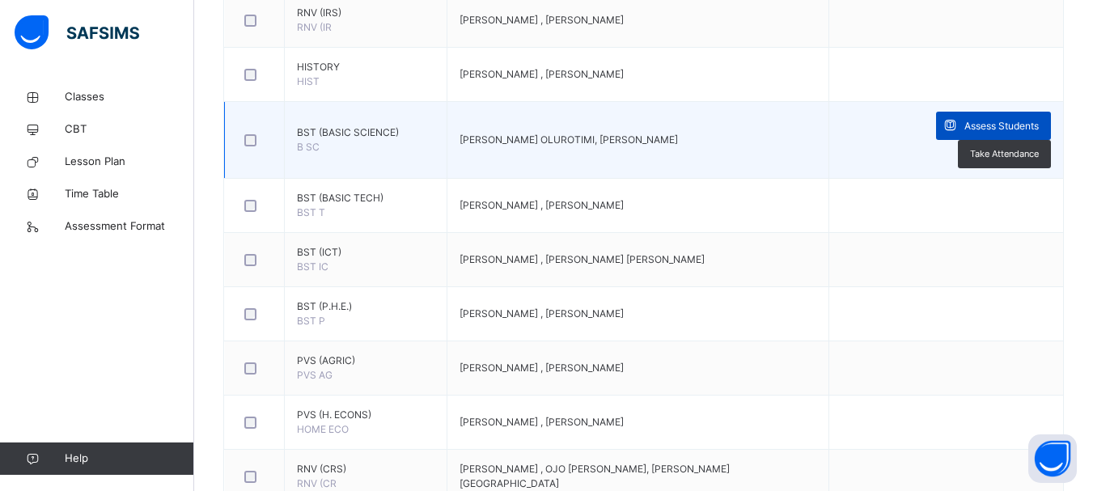
click at [1005, 125] on span "Assess Students" at bounding box center [1001, 126] width 74 height 15
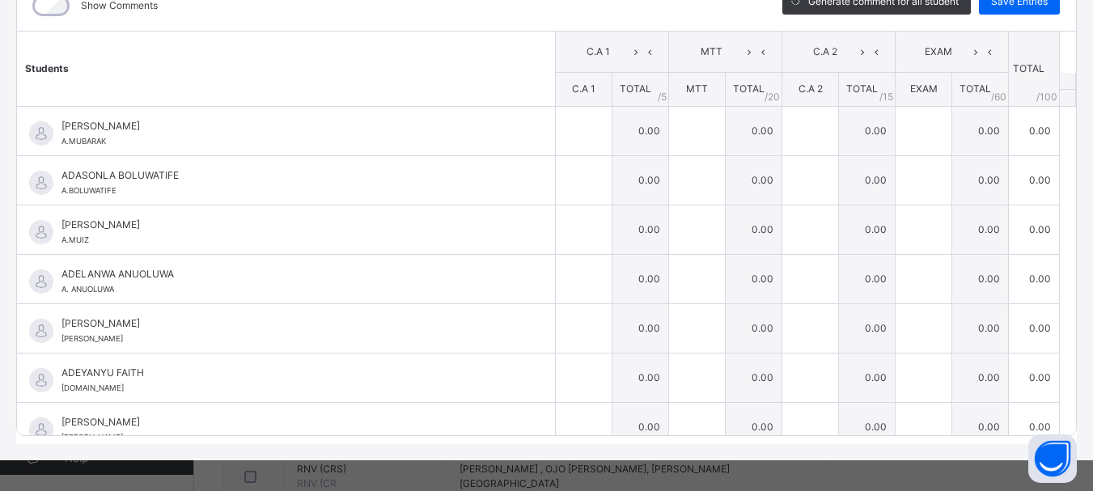
scroll to position [246, 0]
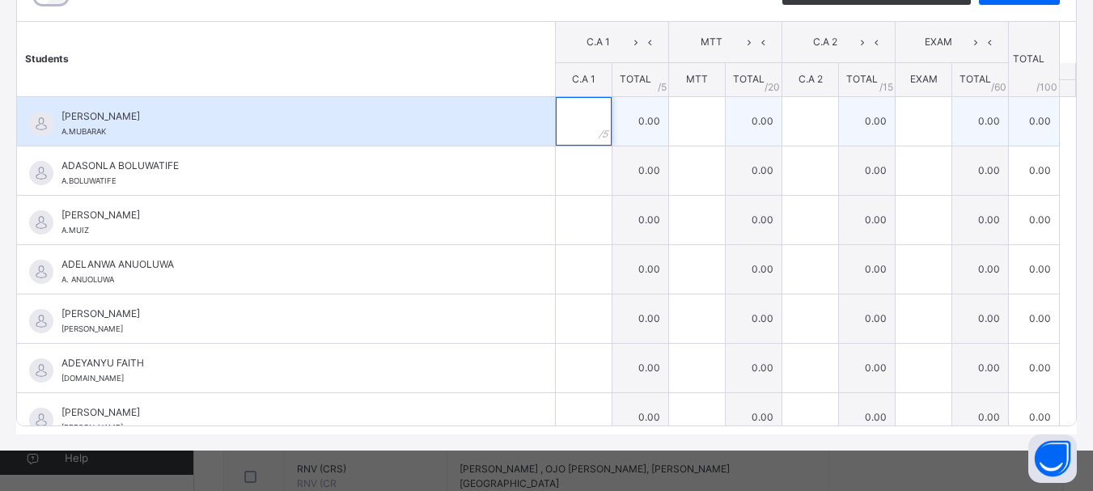
click at [560, 131] on input "text" at bounding box center [584, 121] width 56 height 49
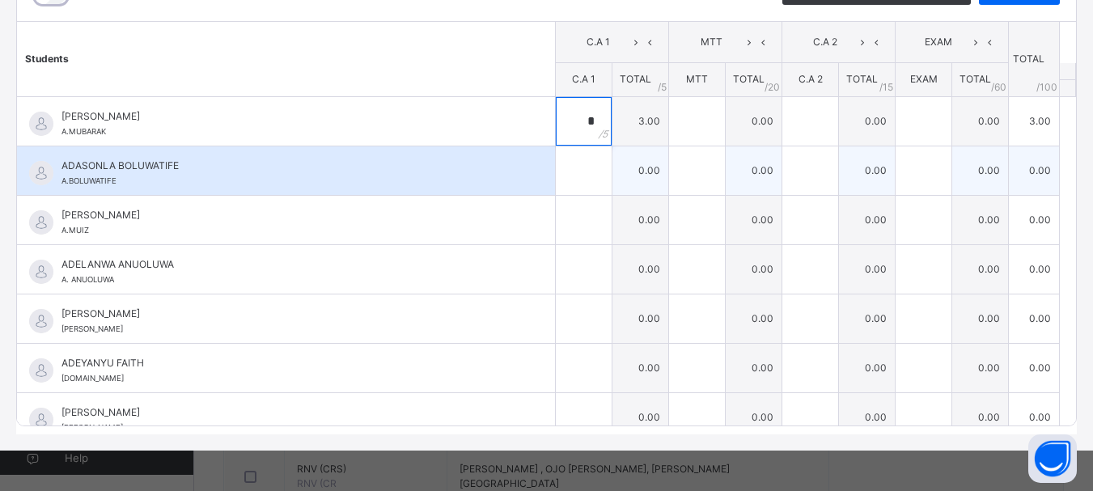
type input "*"
click at [560, 184] on input "text" at bounding box center [584, 170] width 56 height 49
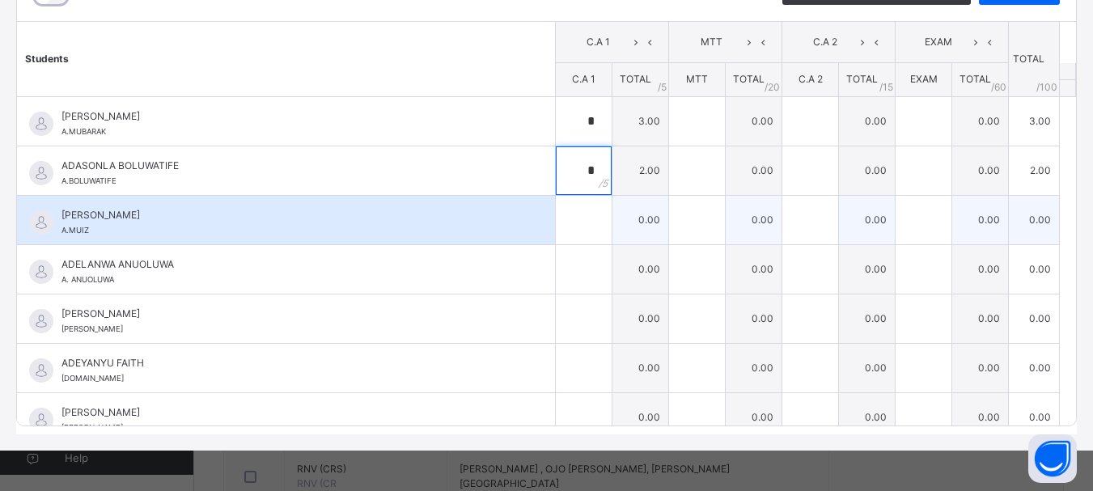
type input "*"
click at [562, 216] on input "text" at bounding box center [584, 220] width 56 height 49
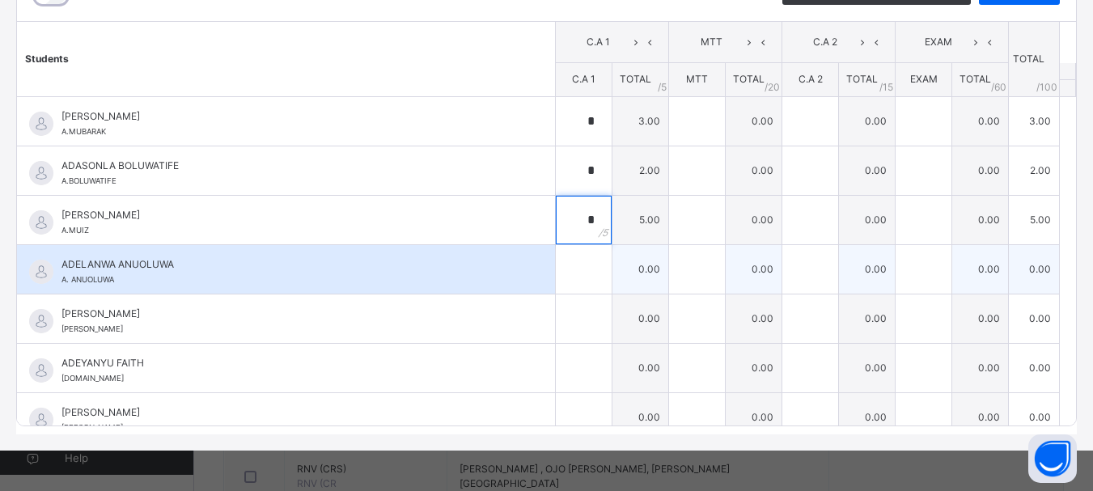
type input "*"
click at [557, 256] on input "text" at bounding box center [584, 269] width 56 height 49
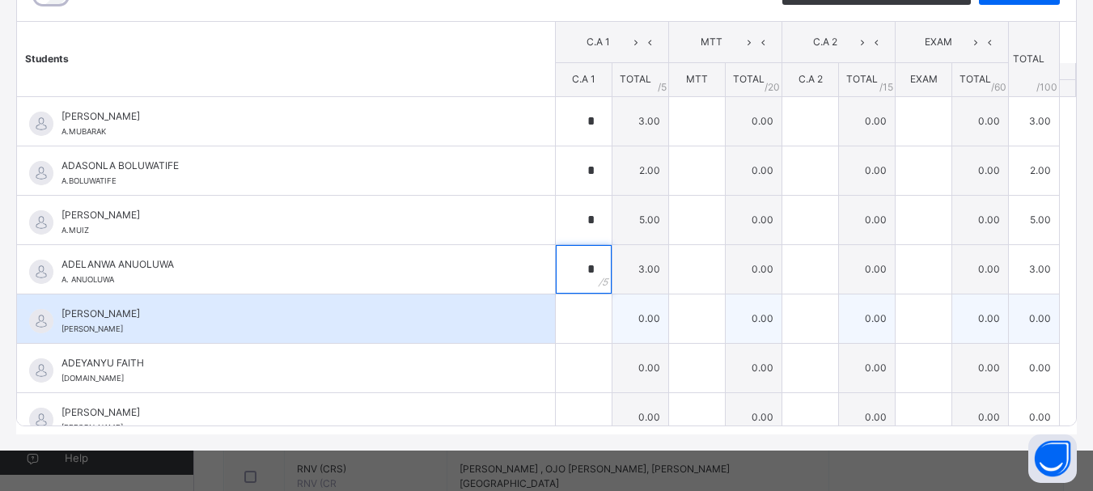
type input "*"
click at [570, 328] on input "text" at bounding box center [584, 318] width 56 height 49
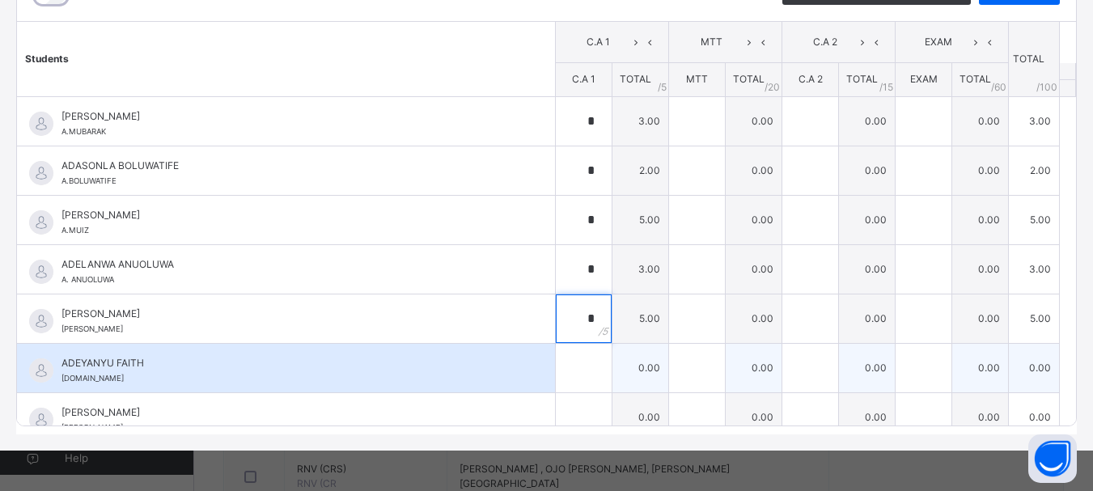
type input "*"
click at [573, 369] on input "text" at bounding box center [584, 368] width 56 height 49
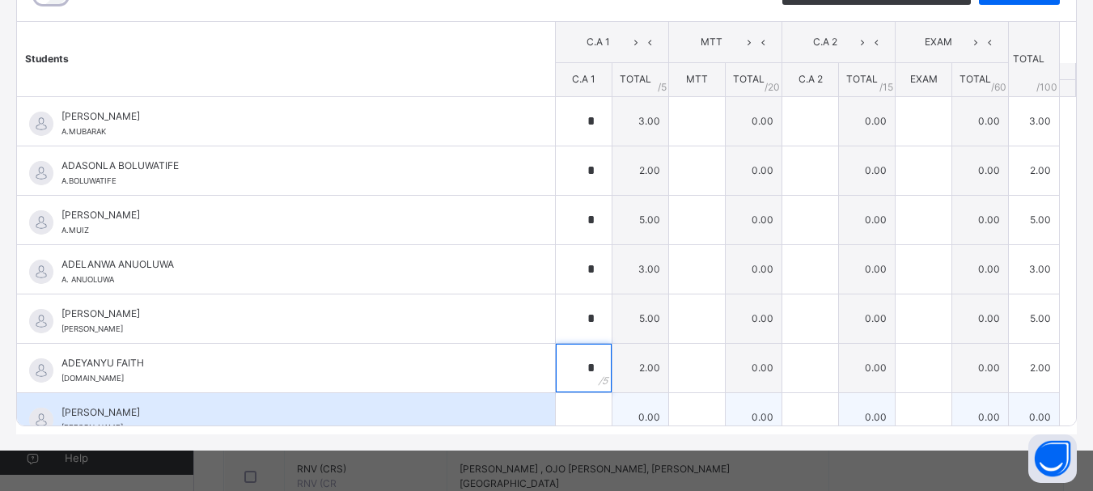
type input "*"
click at [573, 419] on input "text" at bounding box center [584, 417] width 56 height 49
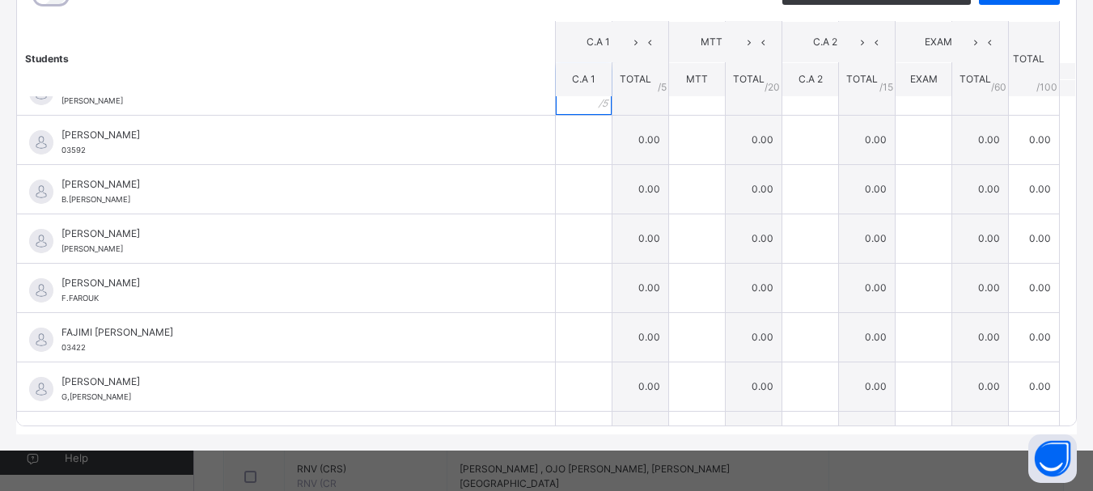
scroll to position [333, 0]
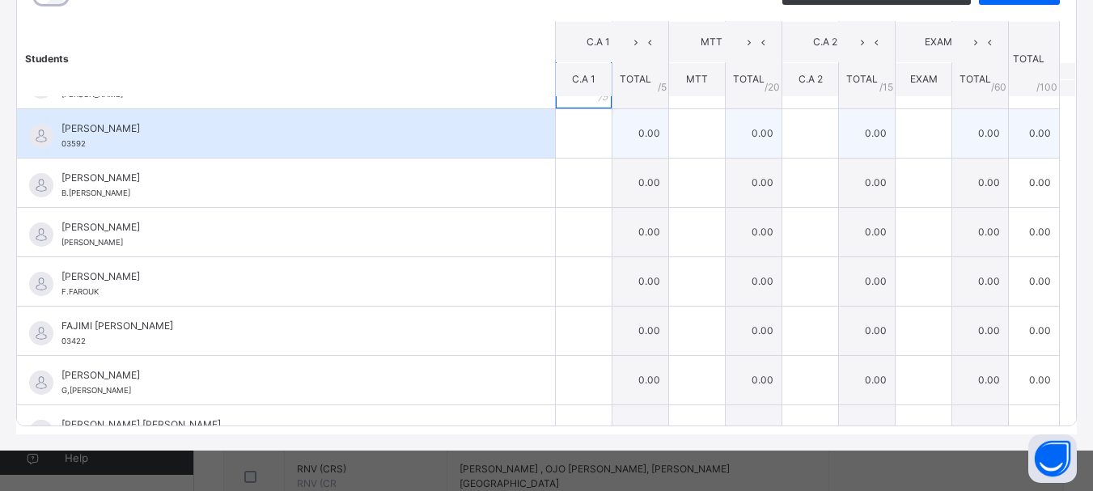
type input "*"
click at [568, 133] on input "text" at bounding box center [584, 133] width 56 height 49
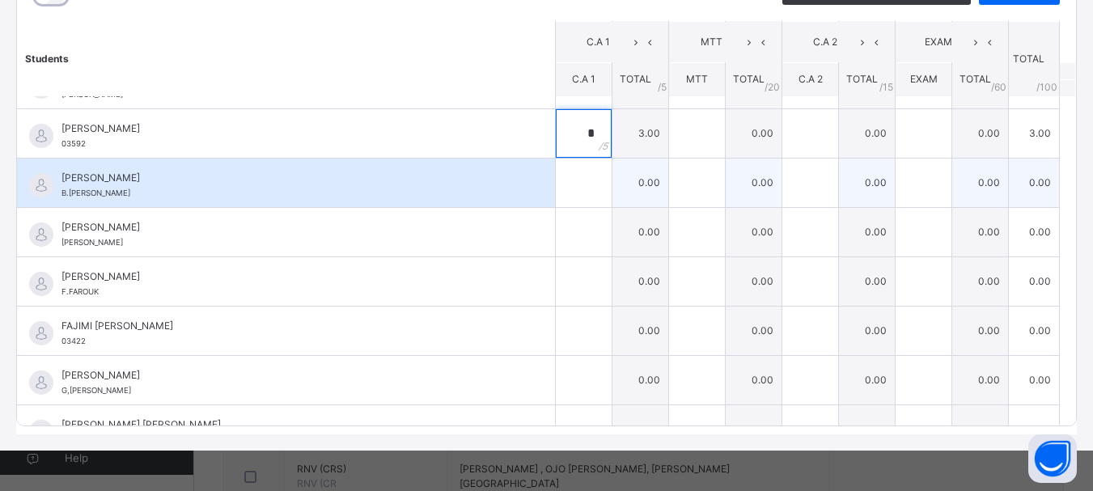
type input "*"
click at [565, 177] on input "text" at bounding box center [584, 183] width 56 height 49
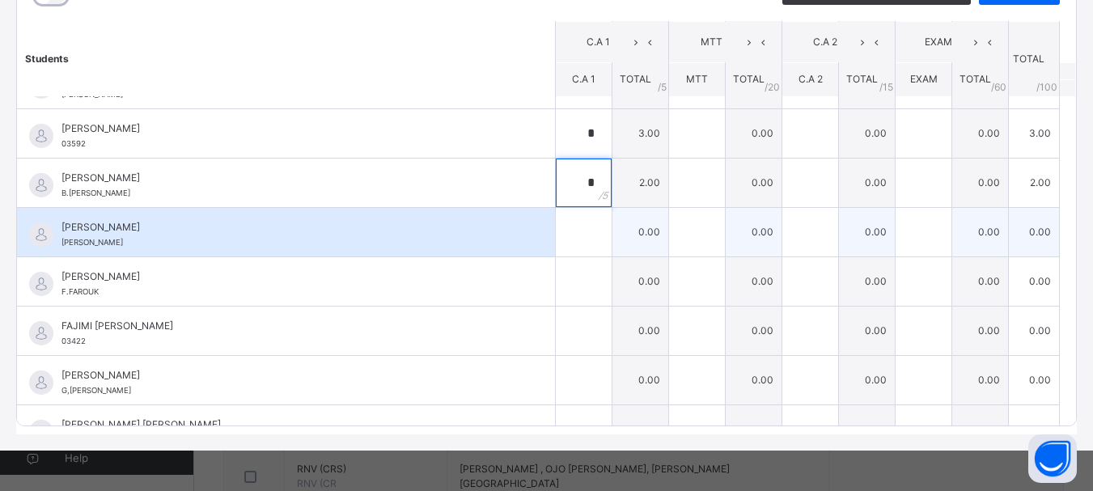
type input "*"
click at [565, 231] on input "text" at bounding box center [584, 232] width 56 height 49
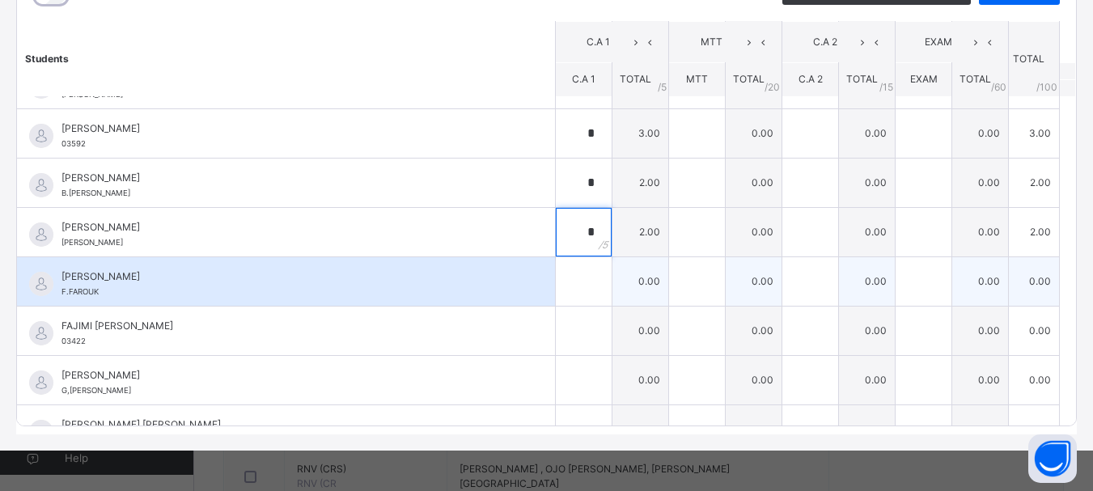
type input "*"
click at [563, 275] on input "text" at bounding box center [584, 281] width 56 height 49
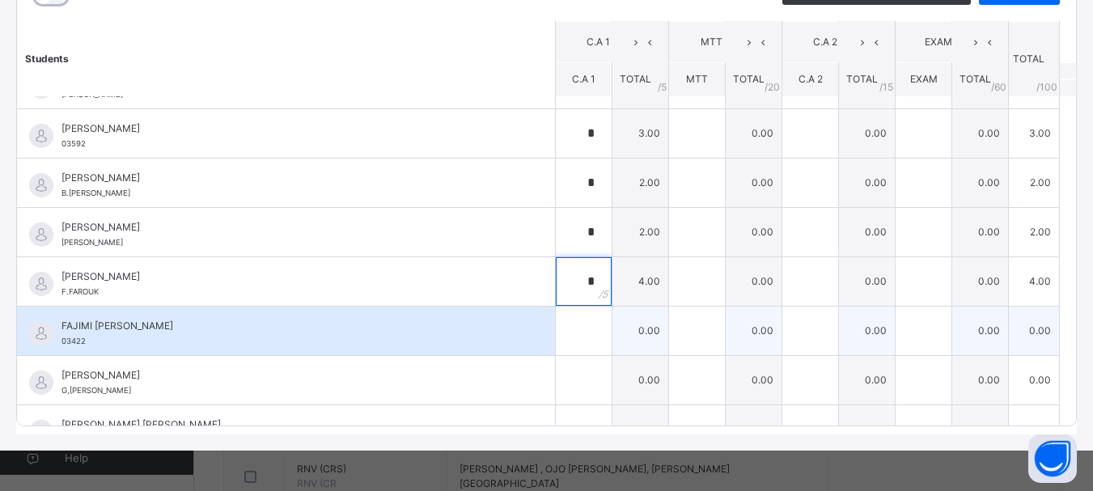
type input "*"
click at [563, 329] on input "text" at bounding box center [584, 331] width 56 height 49
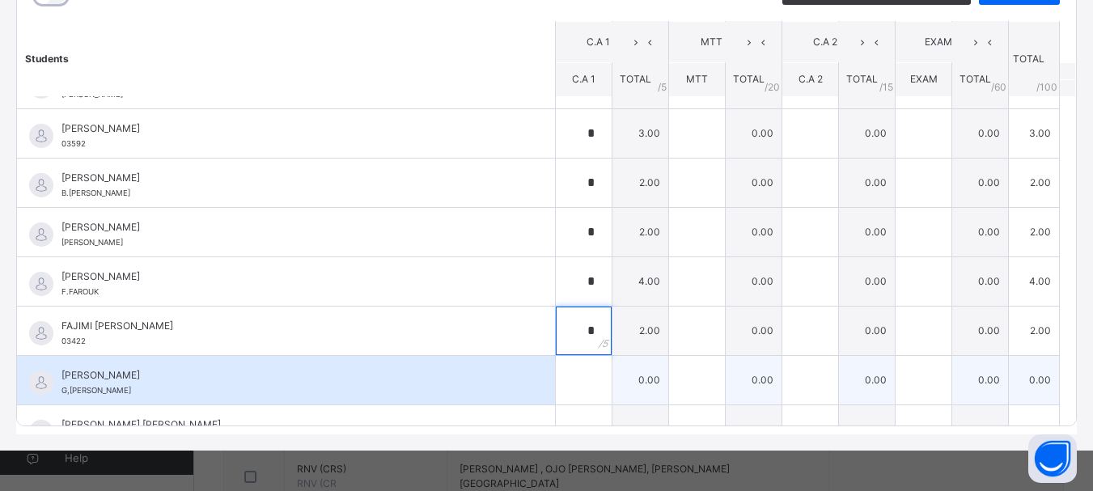
type input "*"
click at [564, 386] on input "text" at bounding box center [584, 380] width 56 height 49
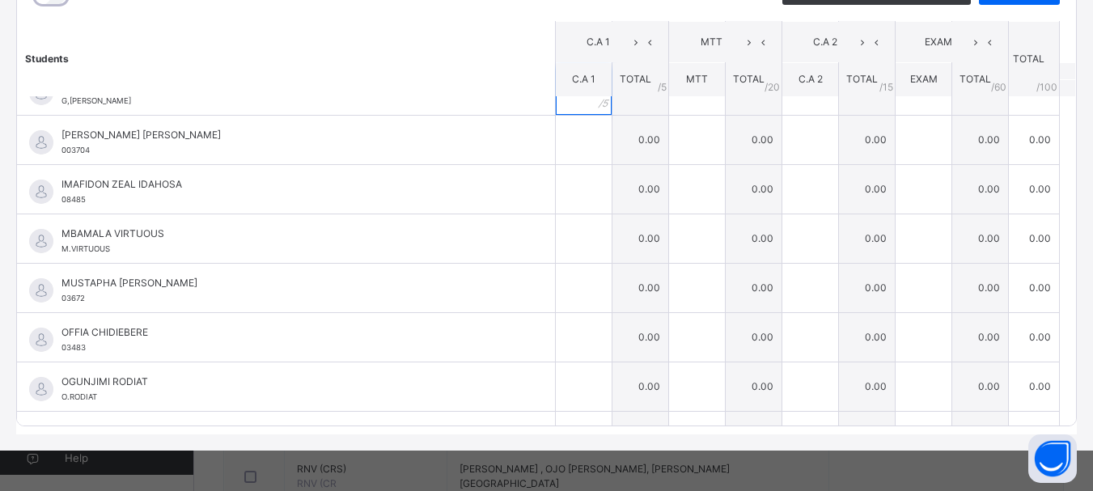
scroll to position [625, 0]
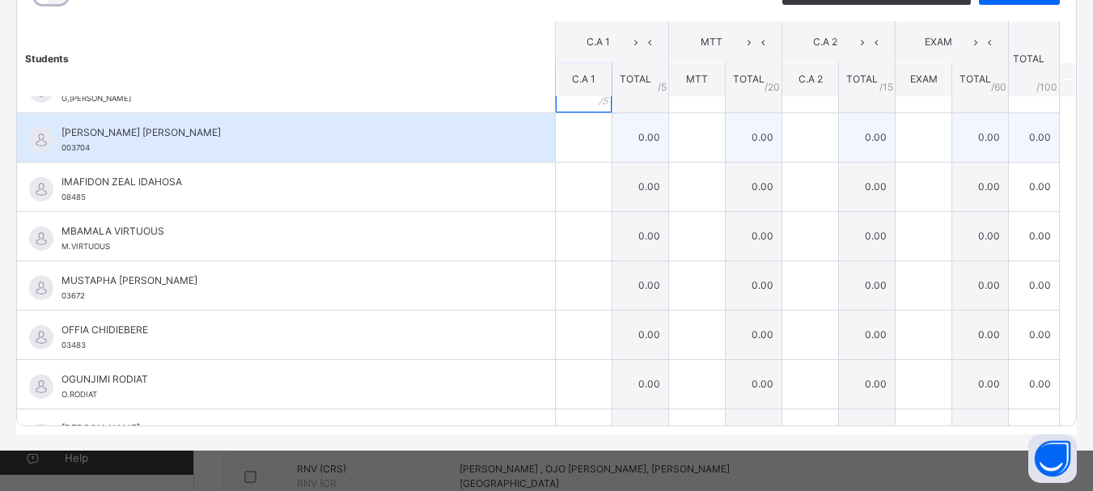
type input "*"
click at [572, 140] on input "text" at bounding box center [584, 137] width 56 height 49
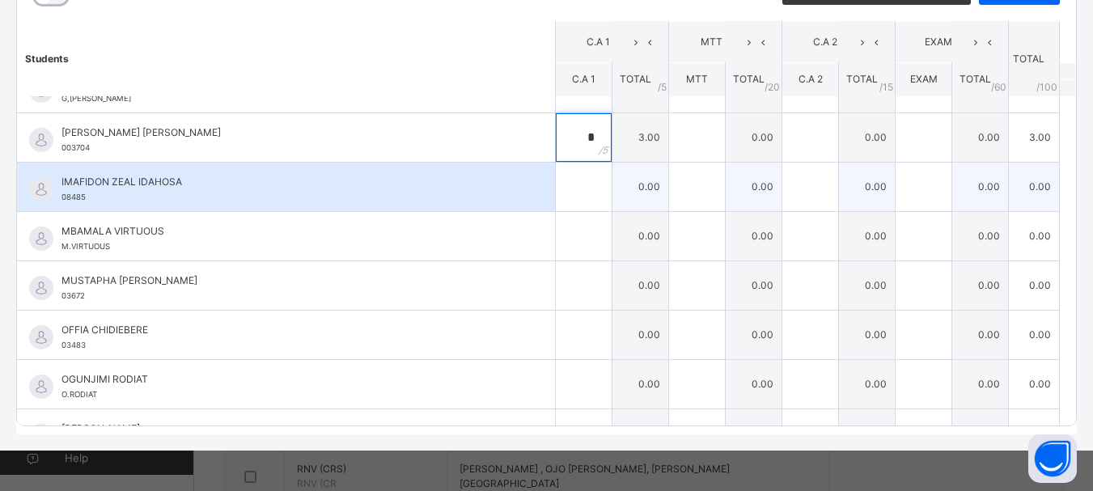
type input "*"
click at [560, 186] on input "text" at bounding box center [584, 187] width 56 height 49
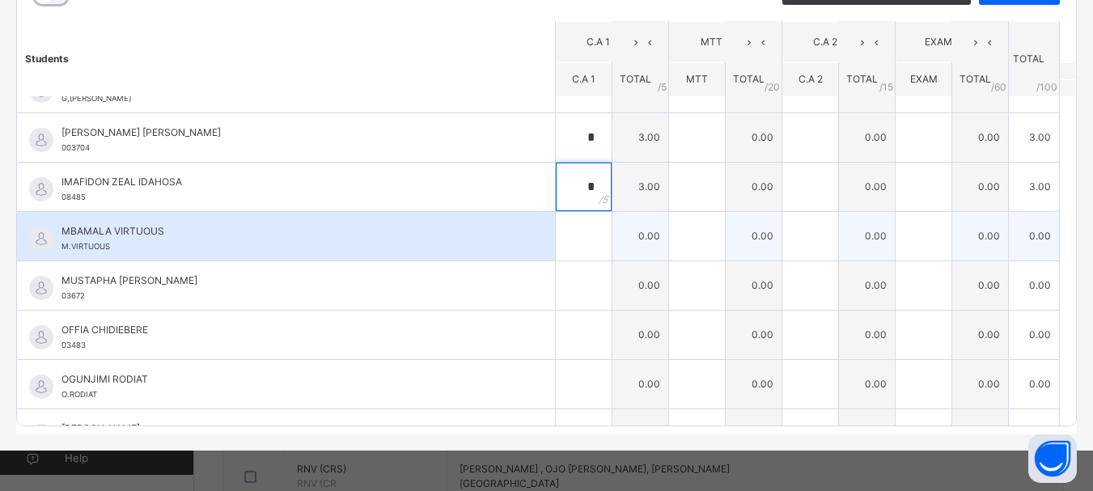
type input "*"
click at [562, 243] on input "text" at bounding box center [584, 236] width 56 height 49
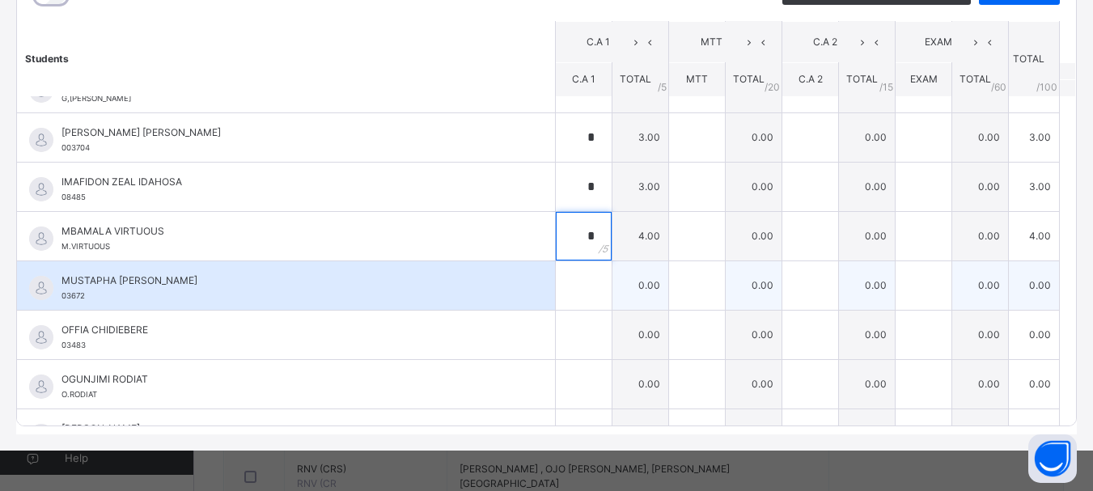
type input "*"
click at [560, 279] on input "text" at bounding box center [584, 285] width 56 height 49
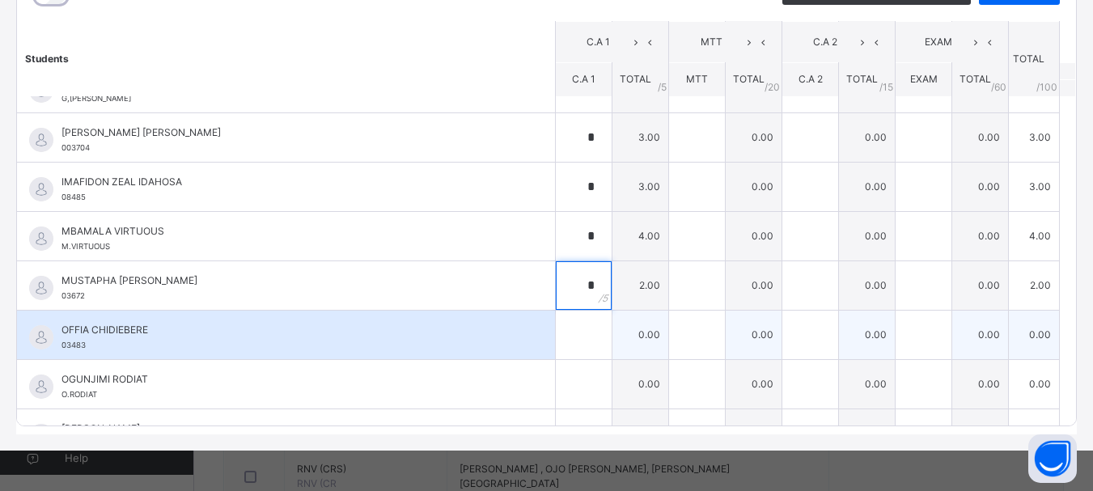
type input "*"
click at [574, 340] on div at bounding box center [584, 335] width 56 height 49
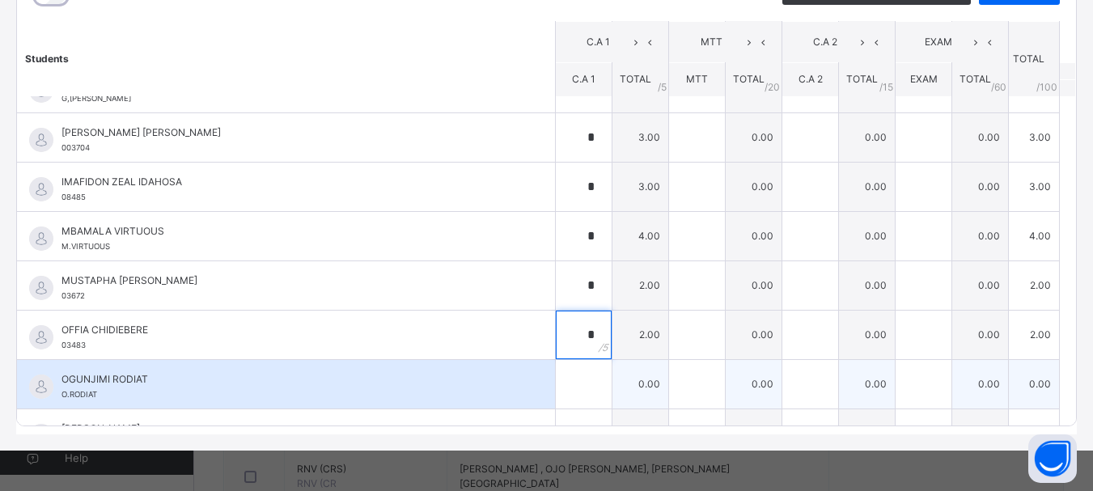
type input "*"
click at [562, 392] on input "text" at bounding box center [584, 384] width 56 height 49
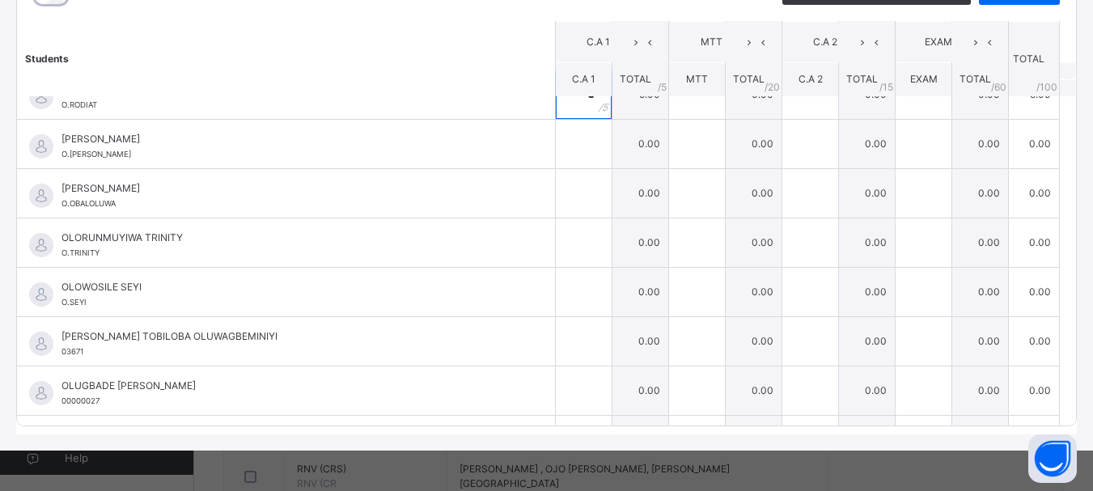
scroll to position [921, 0]
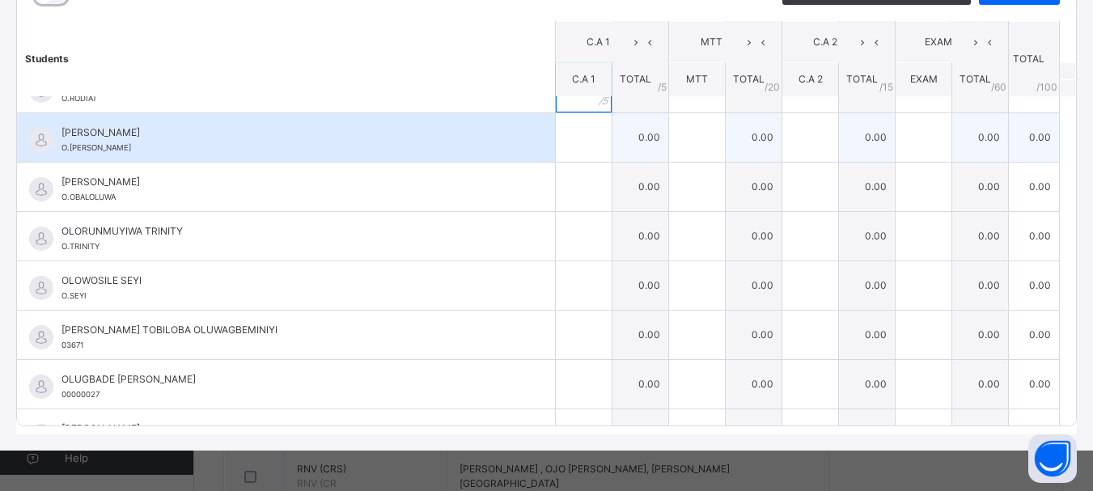
type input "*"
click at [573, 137] on input "text" at bounding box center [584, 137] width 56 height 49
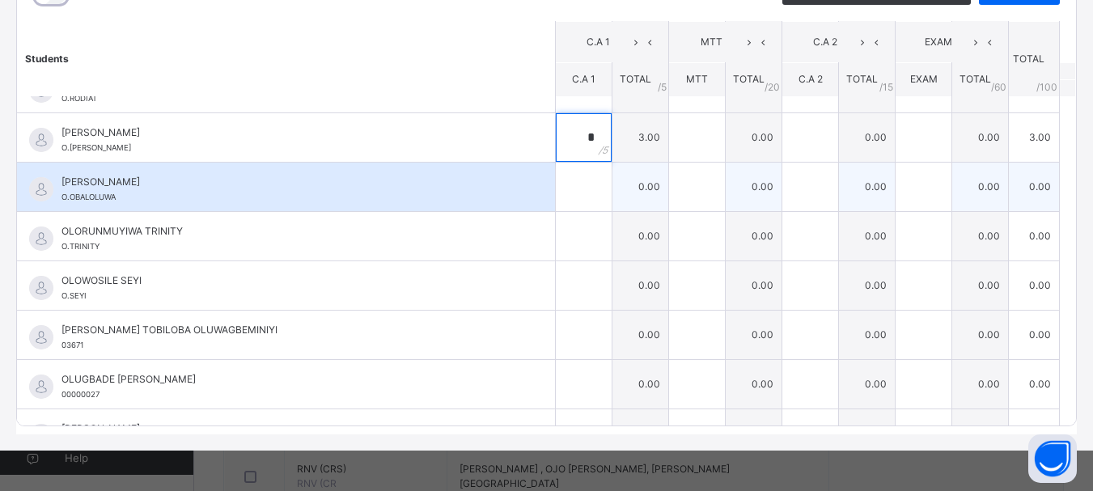
type input "*"
click at [564, 184] on input "text" at bounding box center [584, 187] width 56 height 49
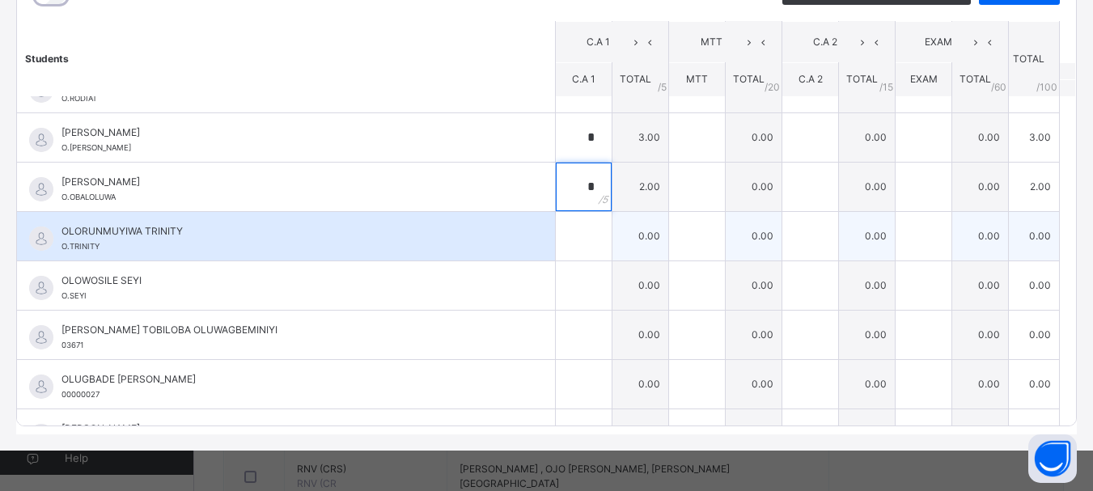
type input "*"
click at [564, 235] on input "text" at bounding box center [584, 236] width 56 height 49
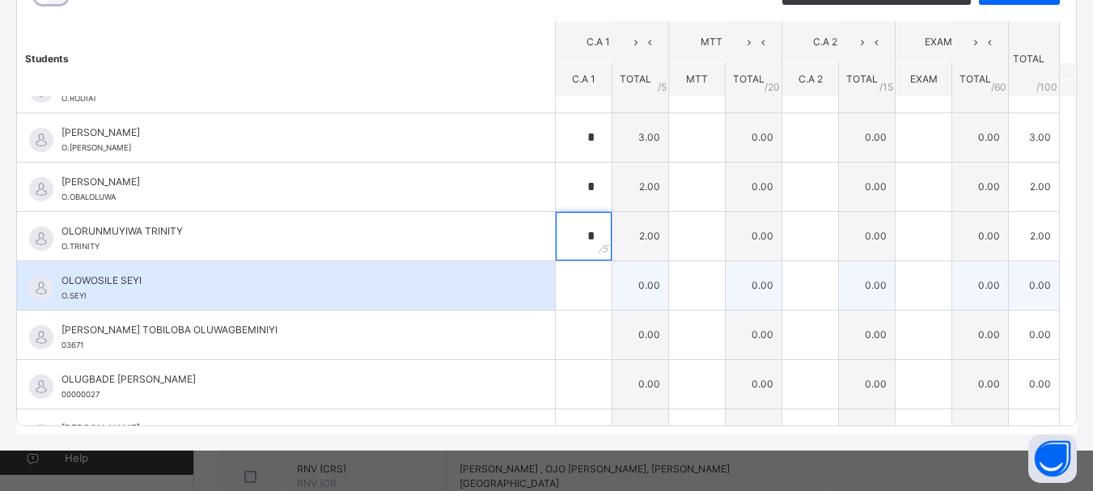
type input "*"
click at [569, 291] on input "text" at bounding box center [584, 285] width 56 height 49
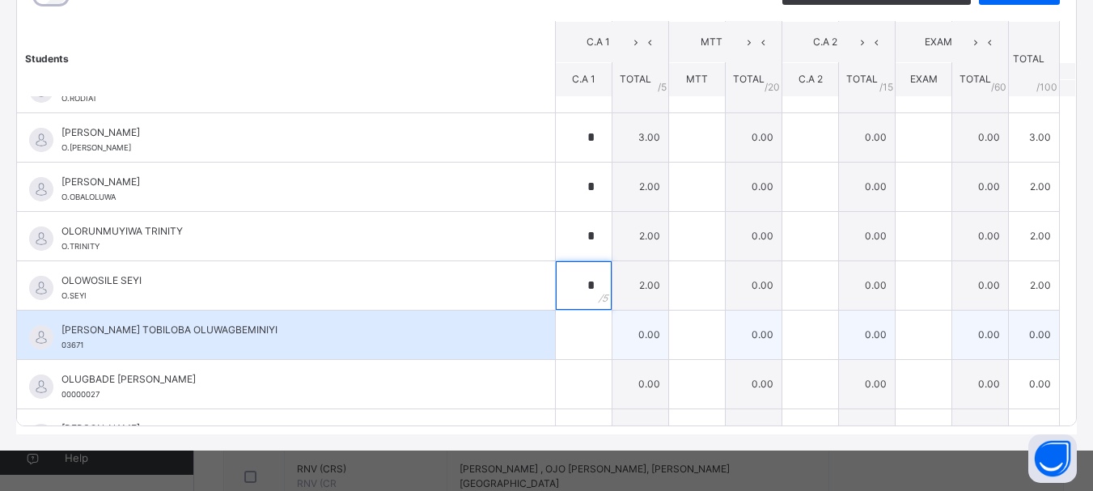
type input "*"
click at [568, 342] on input "text" at bounding box center [584, 335] width 56 height 49
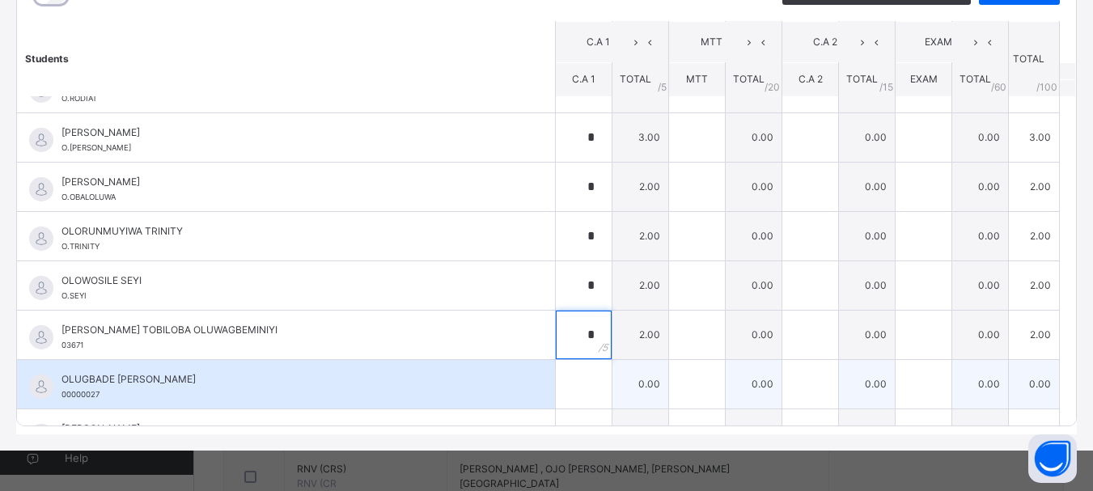
type input "*"
click at [567, 385] on input "text" at bounding box center [584, 384] width 56 height 49
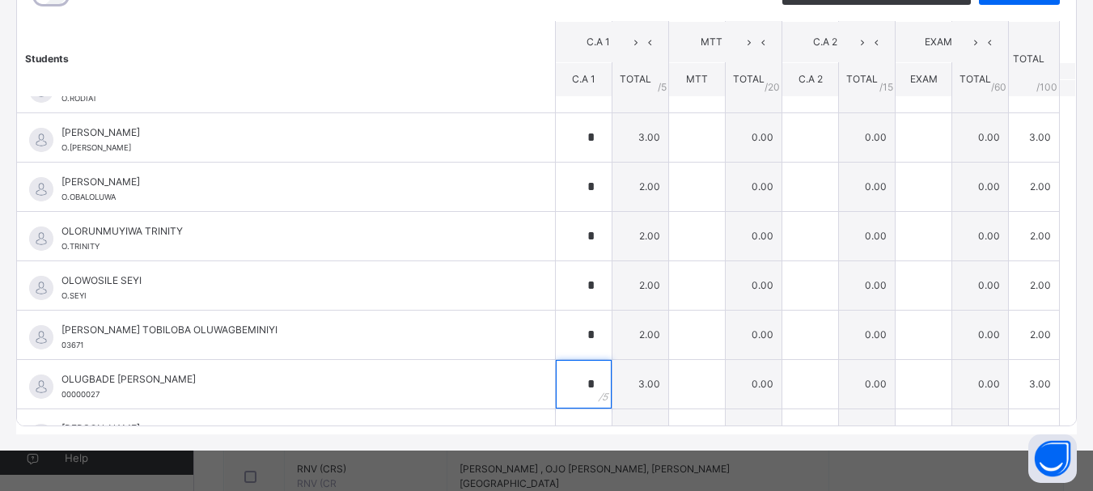
scroll to position [1053, 0]
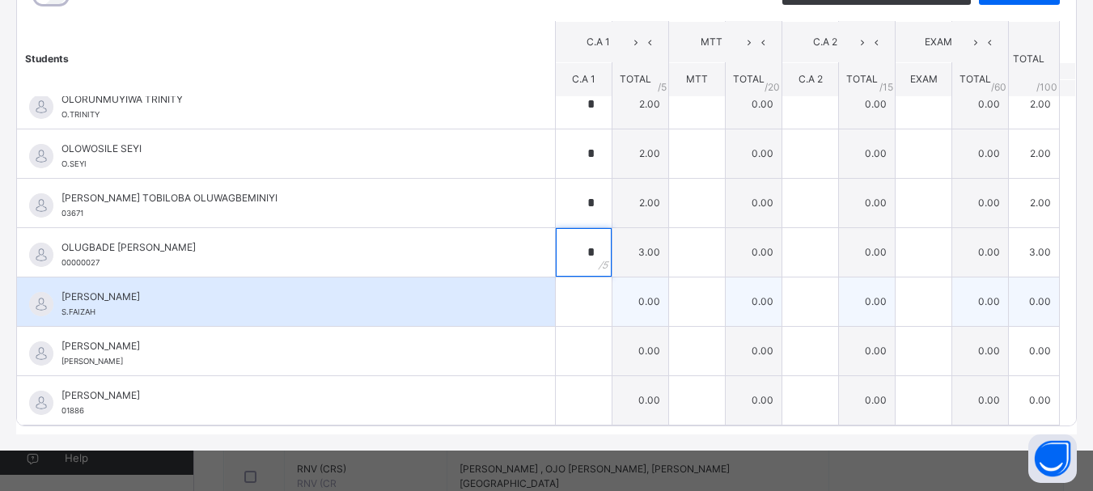
type input "*"
click at [566, 294] on input "text" at bounding box center [584, 301] width 56 height 49
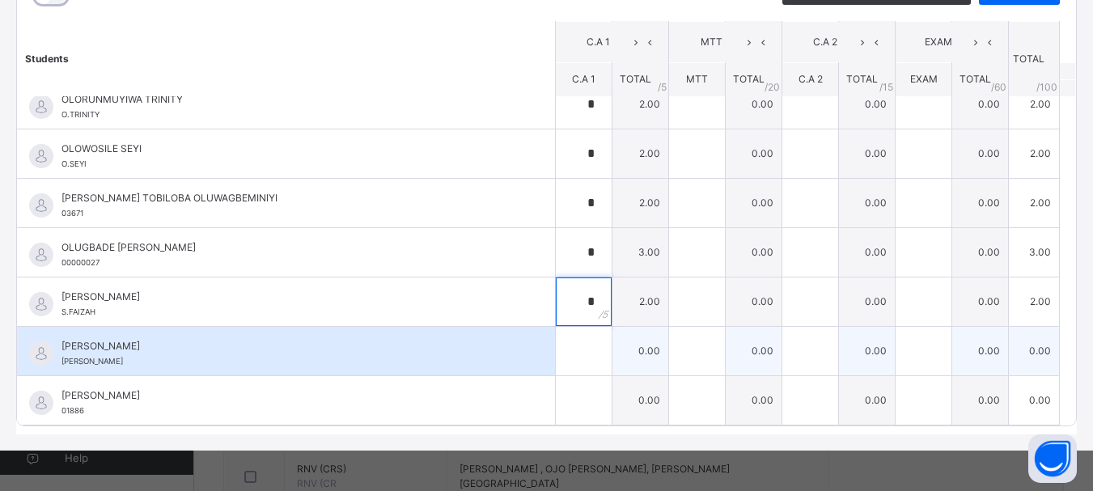
type input "*"
click at [564, 351] on input "text" at bounding box center [584, 351] width 56 height 49
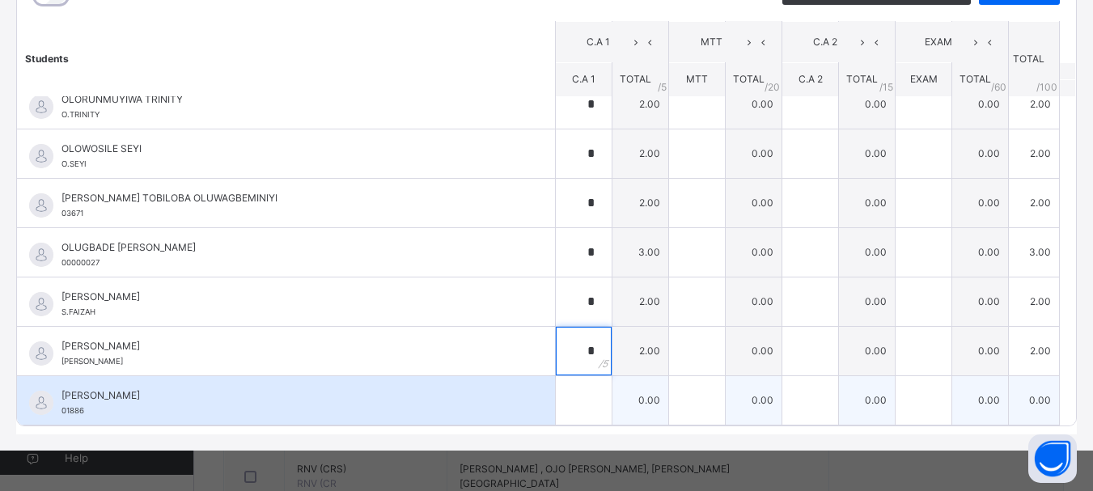
type input "*"
click at [564, 396] on input "text" at bounding box center [584, 400] width 56 height 49
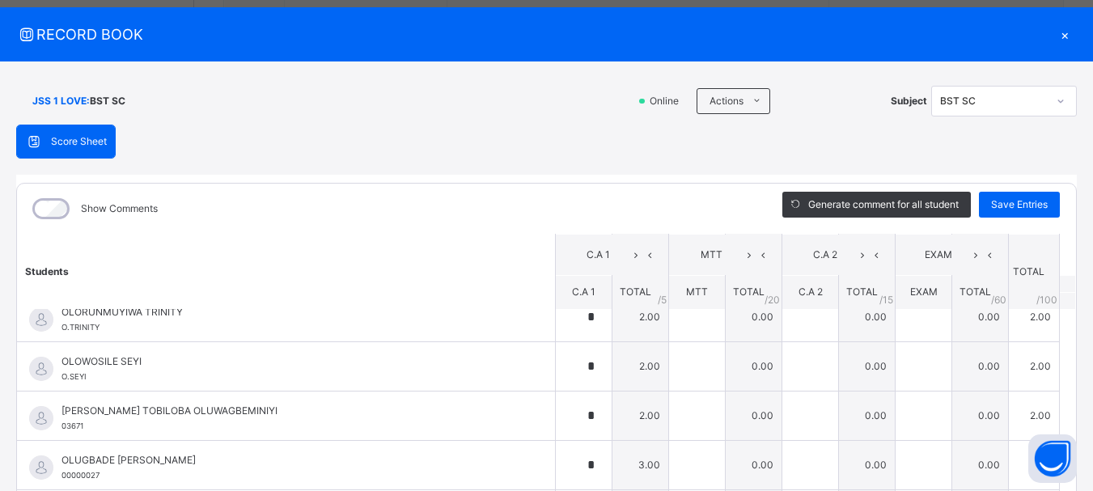
scroll to position [0, 0]
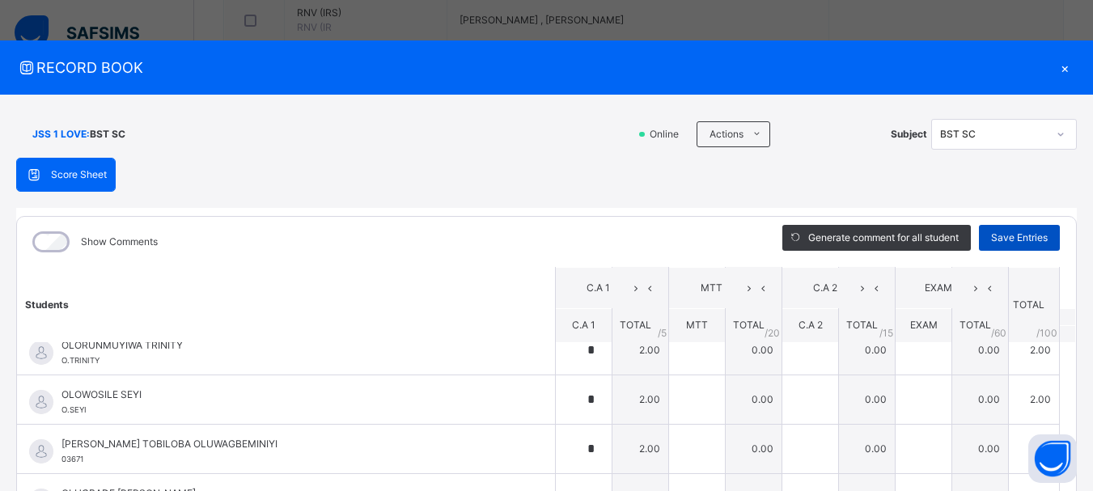
type input "*"
click at [1024, 238] on span "Save Entries" at bounding box center [1019, 237] width 57 height 15
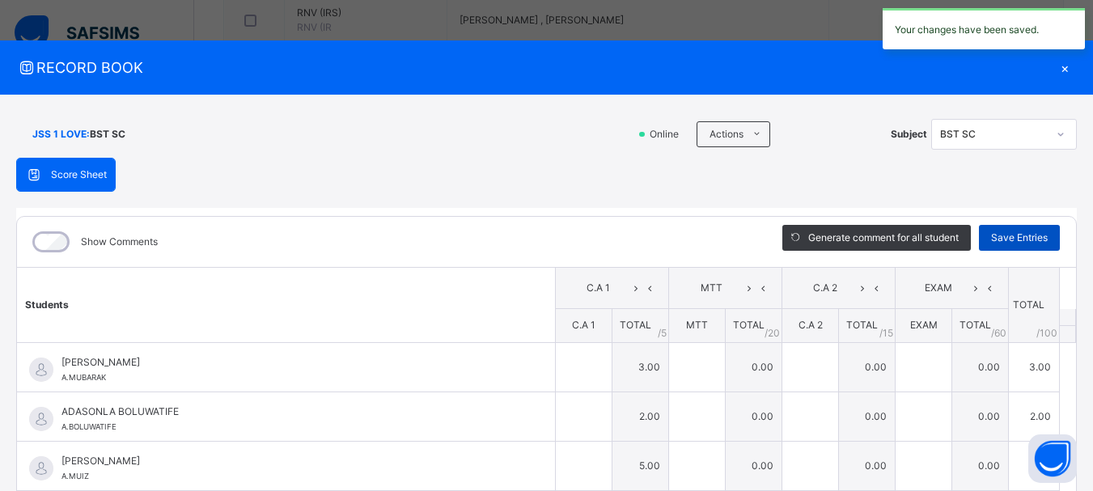
type input "*"
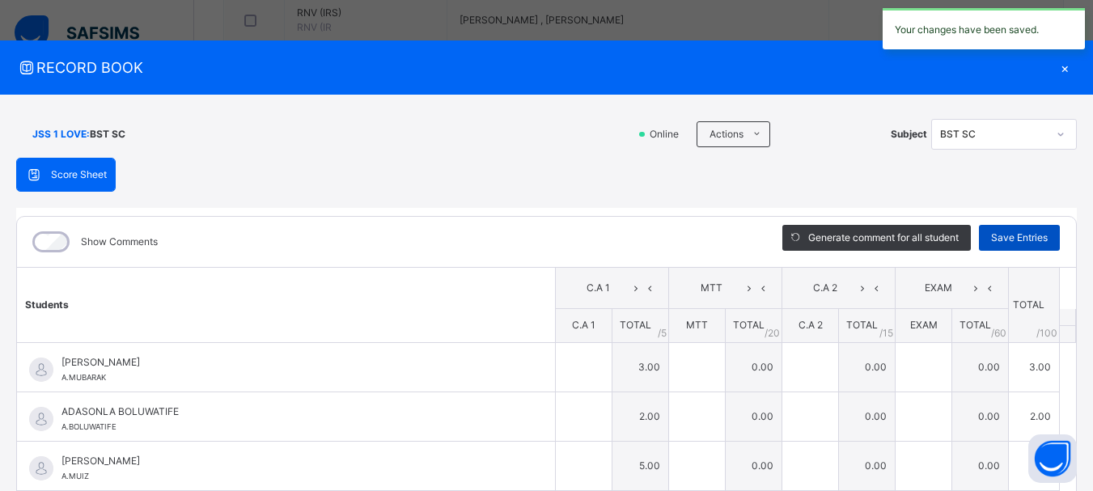
type input "*"
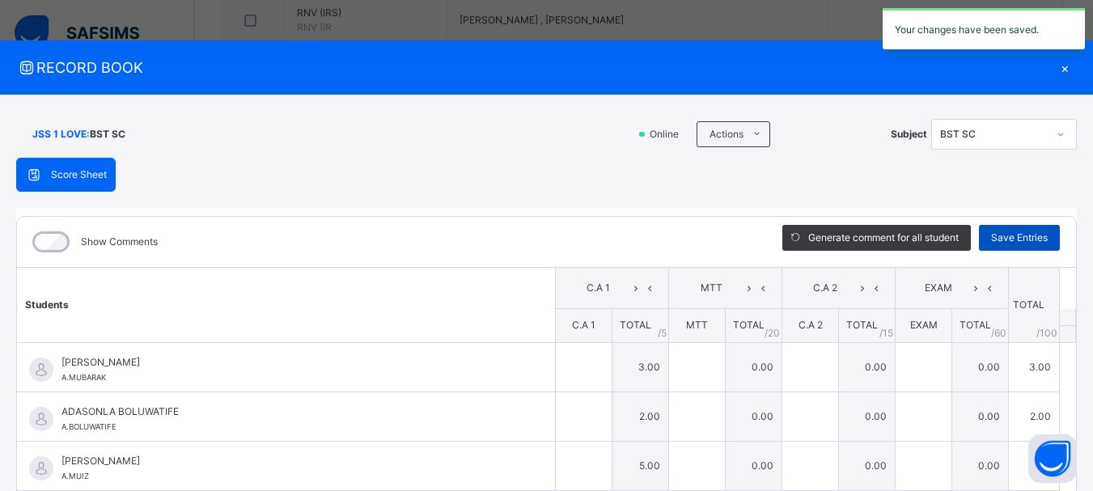
type input "*"
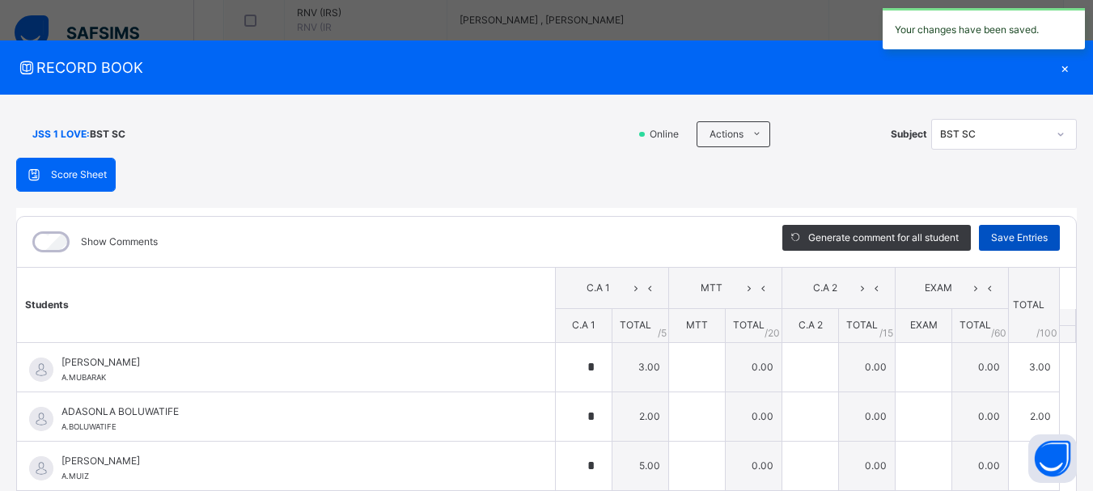
type input "*"
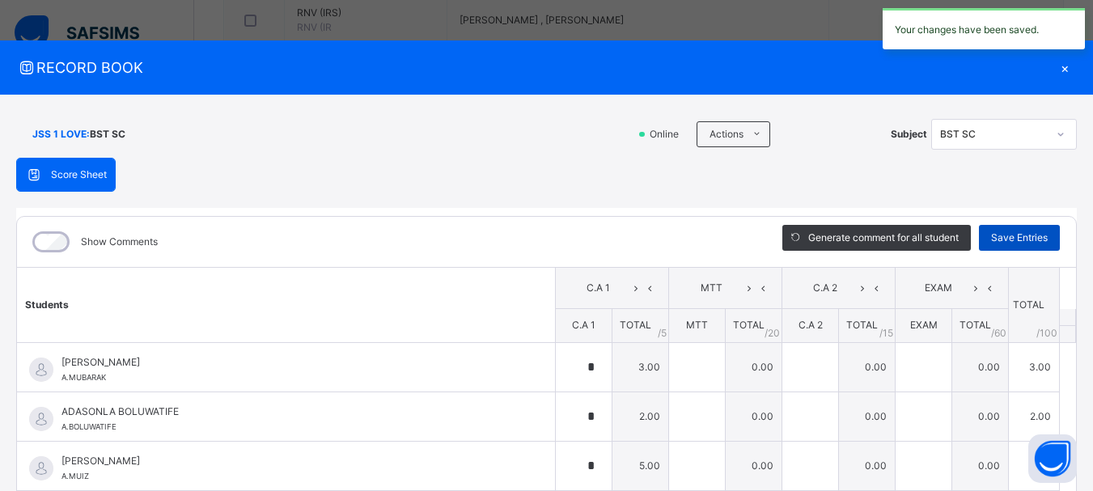
type input "*"
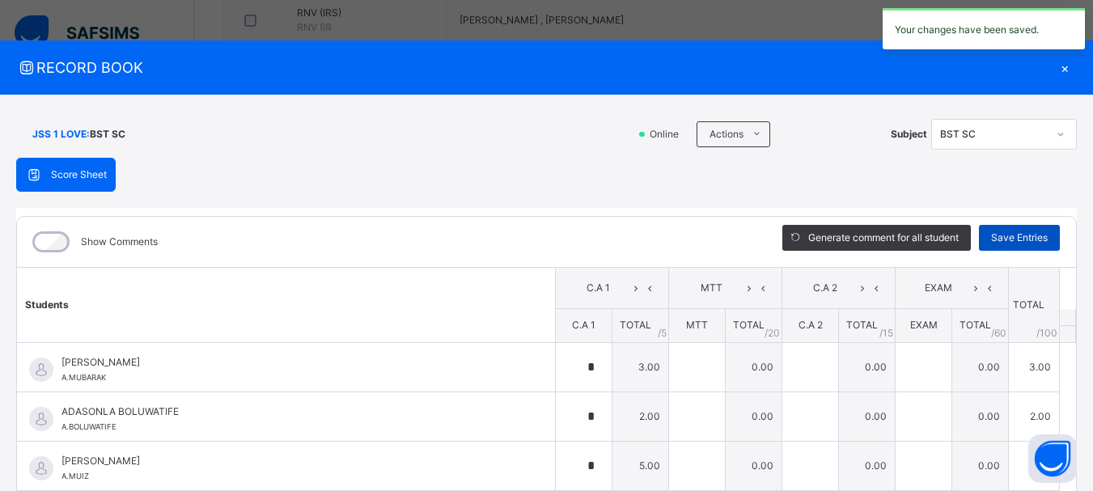
type input "*"
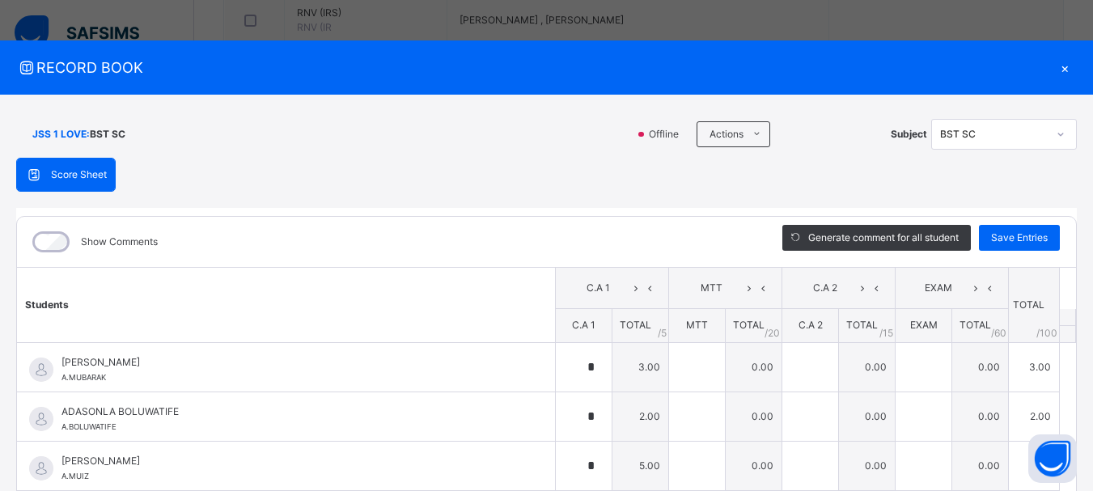
click at [1058, 68] on div "×" at bounding box center [1064, 68] width 24 height 22
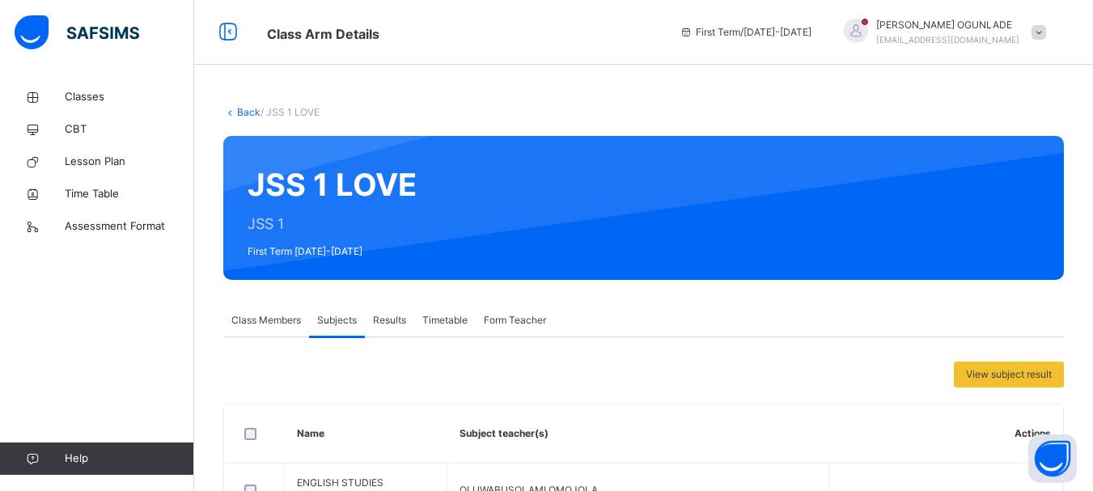
click at [240, 113] on link "Back" at bounding box center [248, 112] width 23 height 12
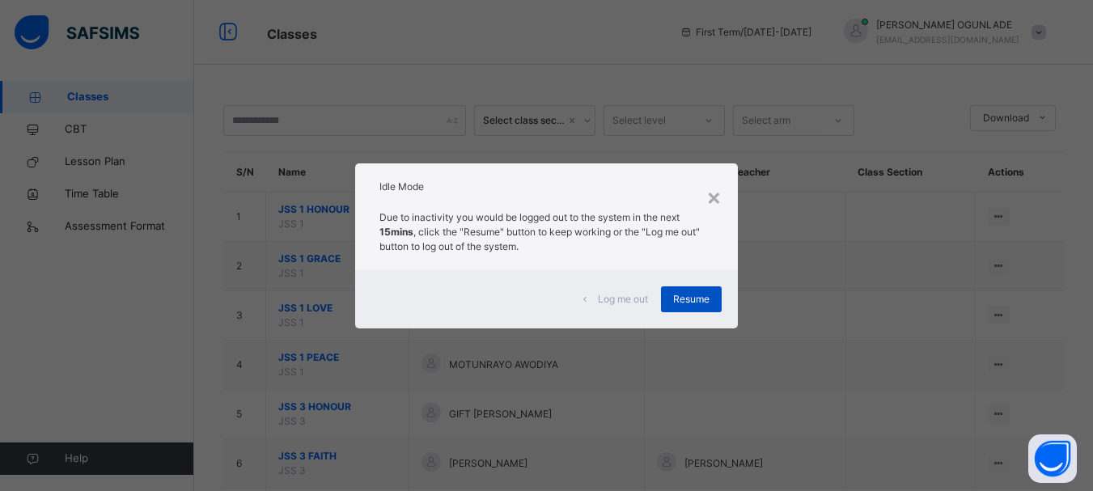
click at [692, 294] on span "Resume" at bounding box center [691, 299] width 36 height 15
click at [712, 204] on div "×" at bounding box center [713, 197] width 15 height 34
